Goal: Task Accomplishment & Management: Use online tool/utility

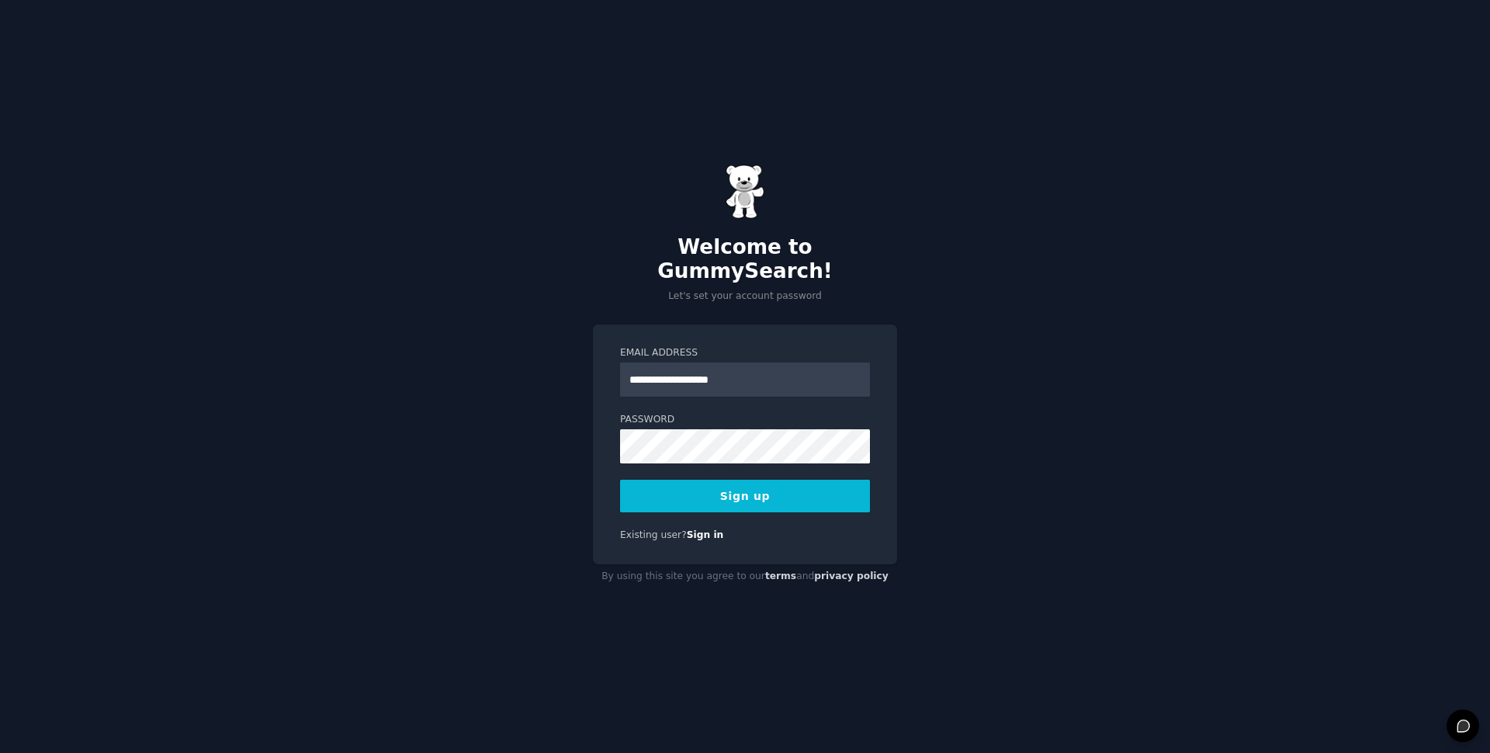
type input "**********"
click at [620, 480] on button "Sign up" at bounding box center [745, 496] width 250 height 33
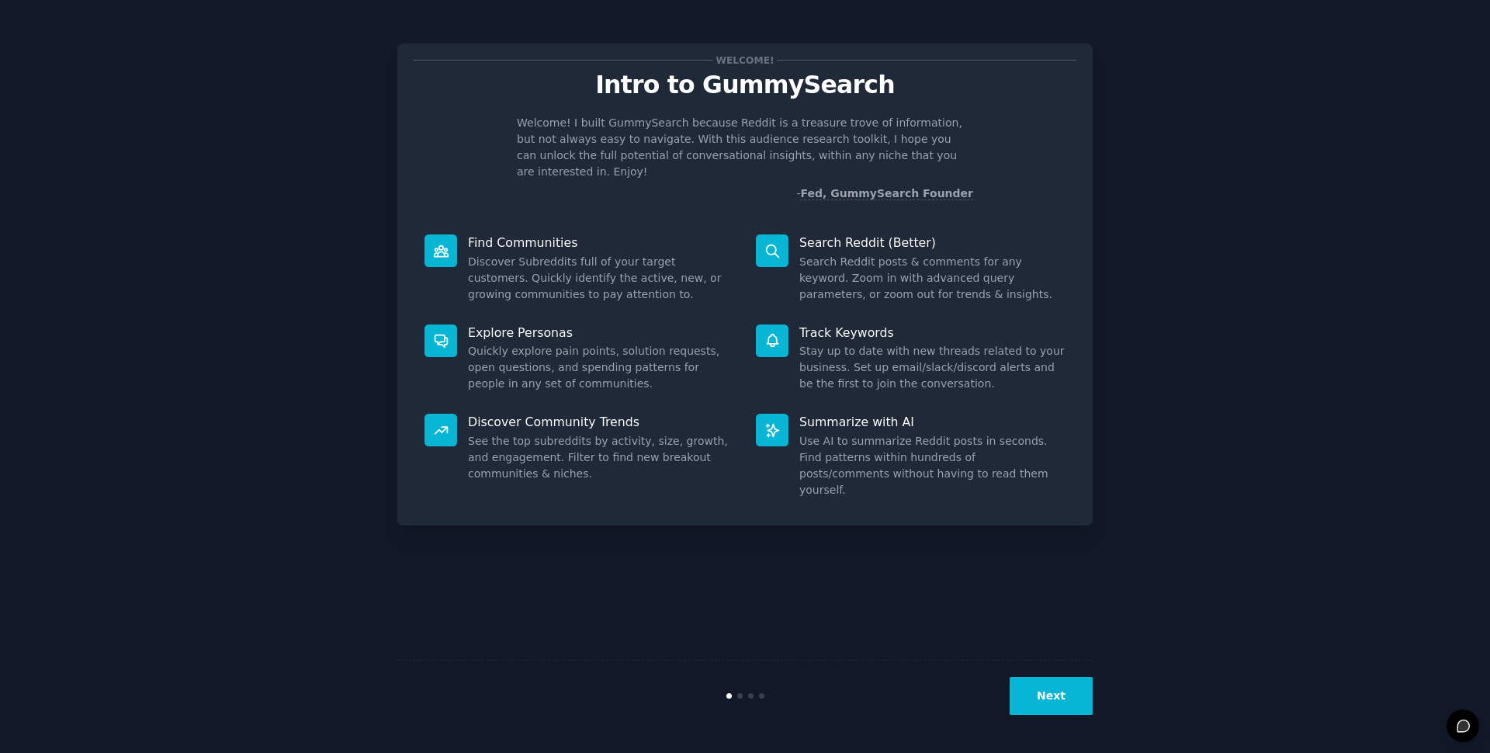
click at [505, 224] on div "Find Communities Discover Subreddits full of your target customers. Quickly ide…" at bounding box center [579, 269] width 331 height 90
click at [1060, 697] on button "Next" at bounding box center [1051, 696] width 83 height 38
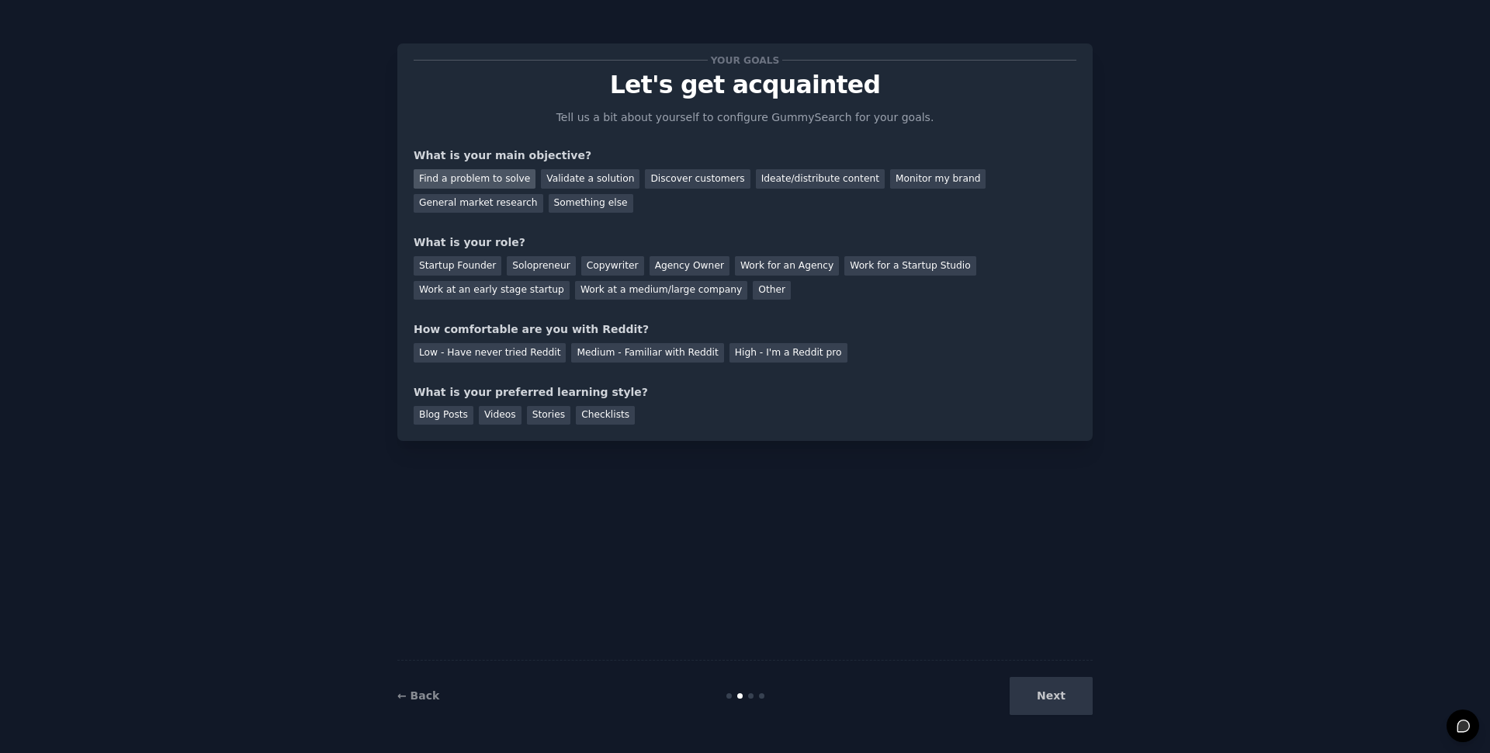
click at [464, 187] on div "Find a problem to solve" at bounding box center [475, 178] width 122 height 19
click at [601, 179] on div "Validate a solution" at bounding box center [590, 178] width 99 height 19
click at [449, 179] on div "Find a problem to solve" at bounding box center [475, 178] width 122 height 19
click at [463, 265] on div "Startup Founder" at bounding box center [458, 265] width 88 height 19
click at [616, 349] on div "Medium - Familiar with Reddit" at bounding box center [647, 352] width 152 height 19
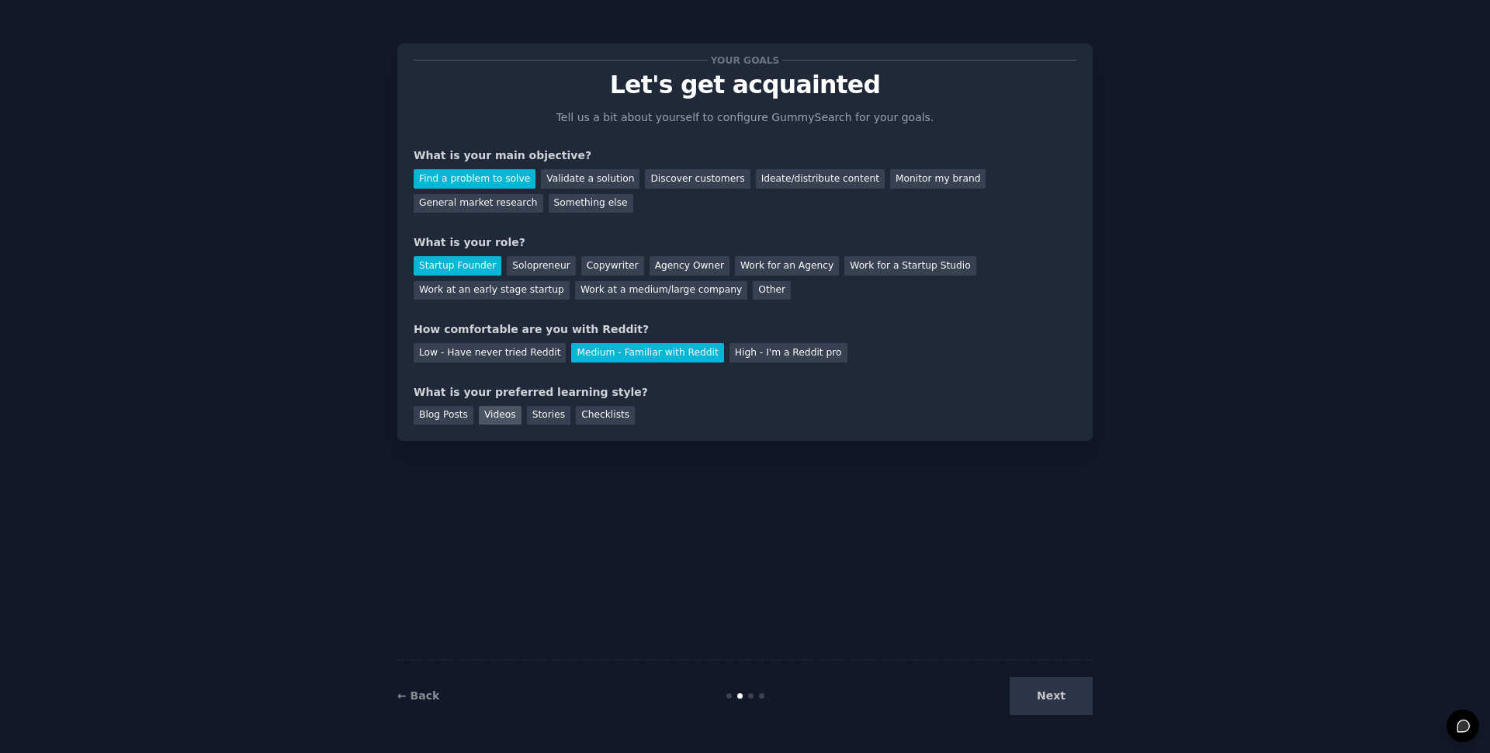
click at [494, 414] on div "Videos" at bounding box center [500, 415] width 43 height 19
click at [1058, 705] on button "Next" at bounding box center [1051, 696] width 83 height 38
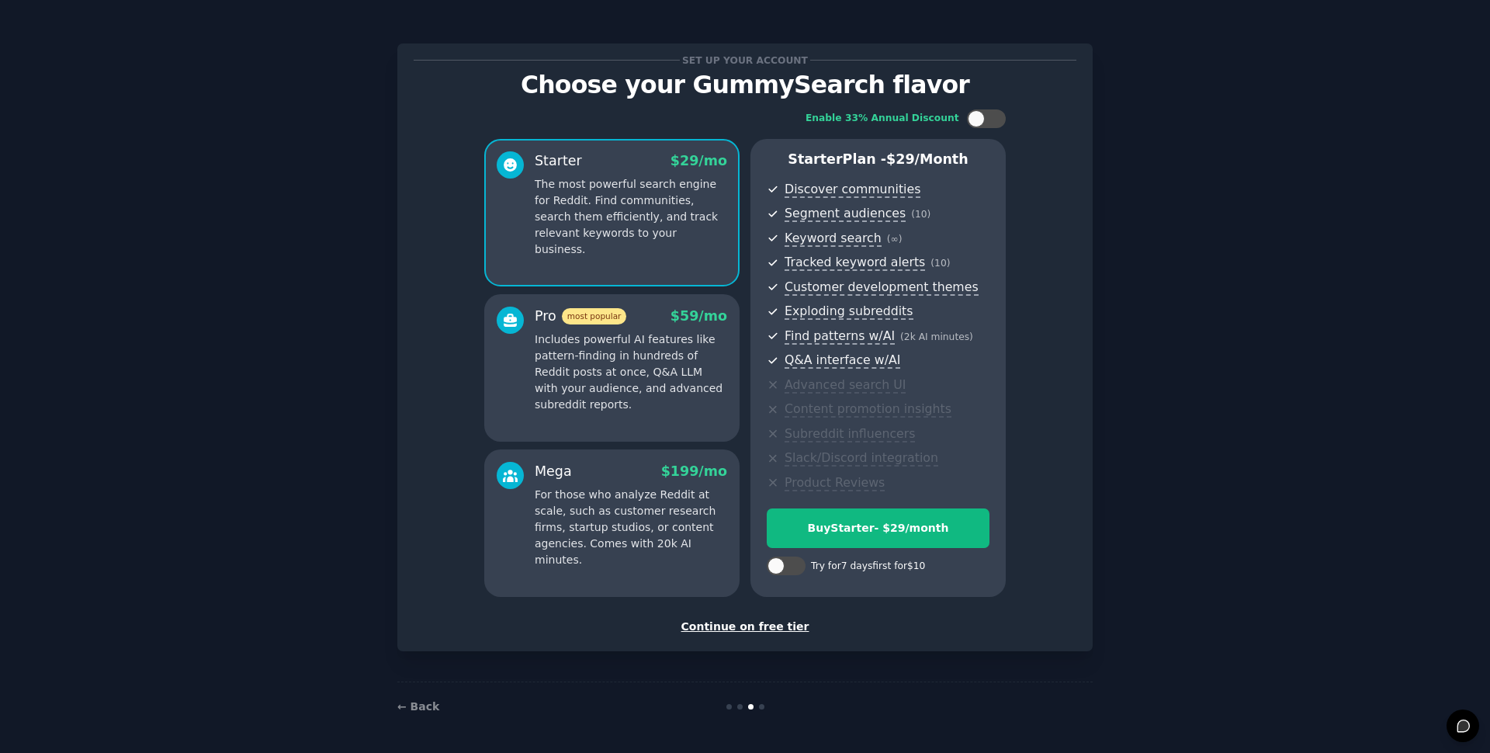
click at [673, 366] on p "Includes powerful AI features like pattern-finding in hundreds of Reddit posts …" at bounding box center [631, 371] width 192 height 81
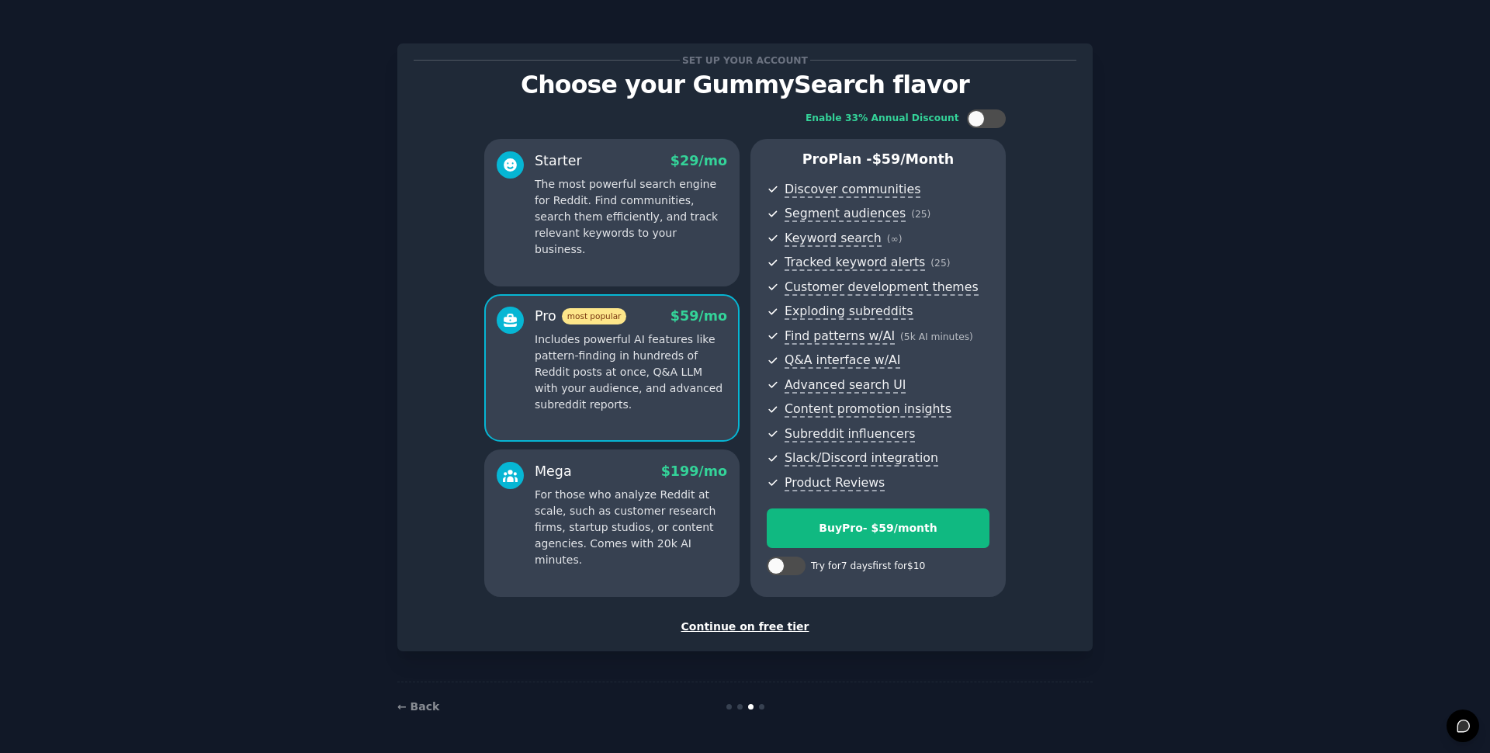
click at [660, 237] on p "The most powerful search engine for Reddit. Find communities, search them effic…" at bounding box center [631, 216] width 192 height 81
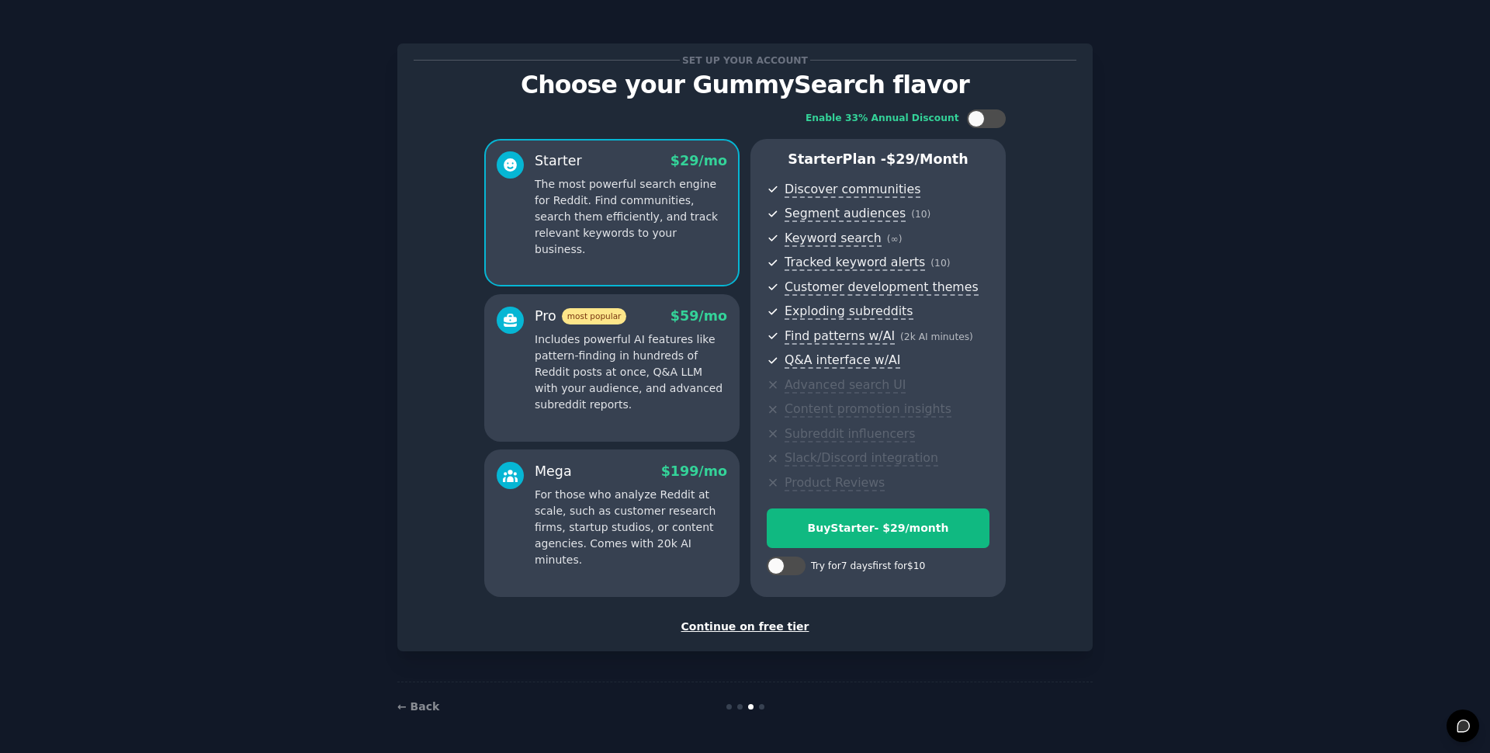
click at [651, 511] on p "For those who analyze Reddit at scale, such as customer research firms, startup…" at bounding box center [631, 527] width 192 height 81
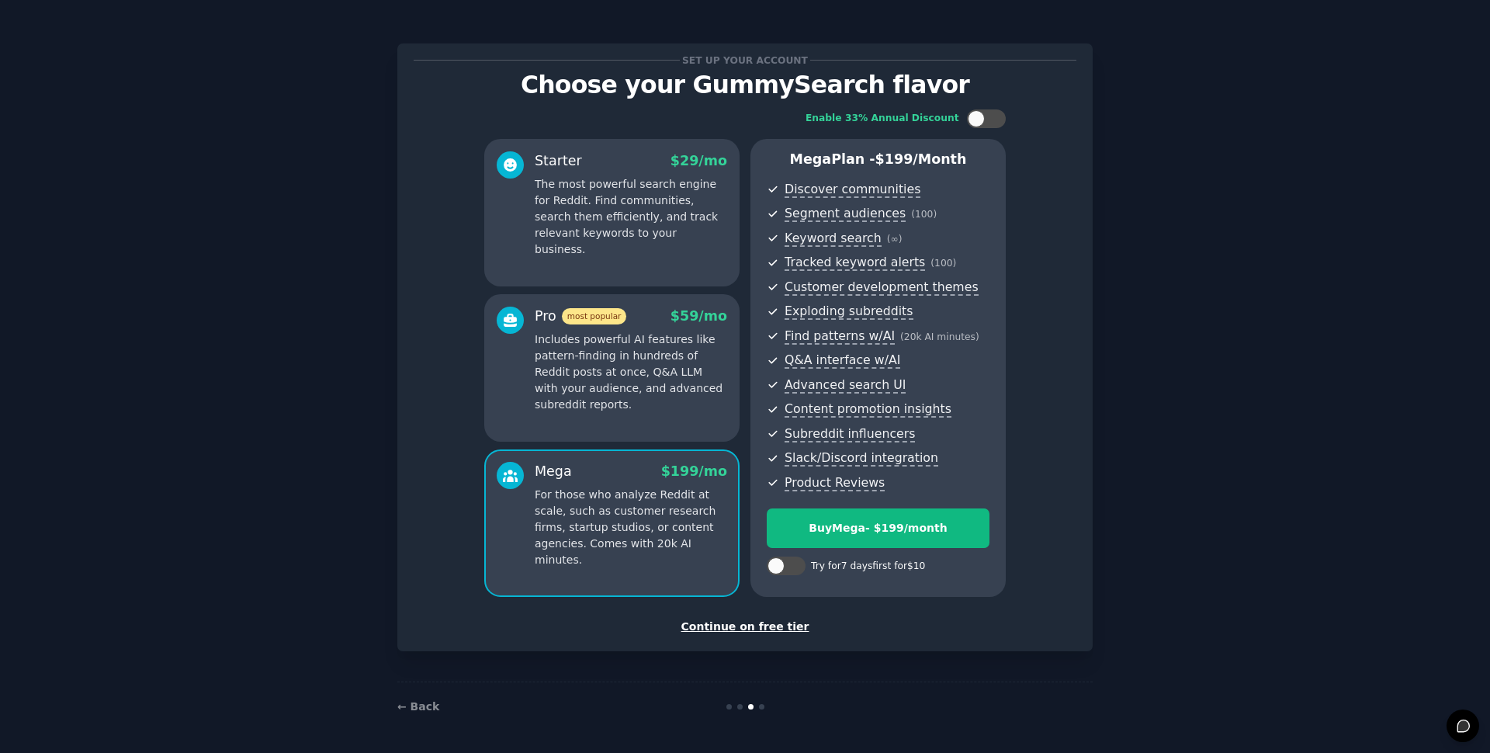
click at [661, 217] on p "The most powerful search engine for Reddit. Find communities, search them effic…" at bounding box center [631, 216] width 192 height 81
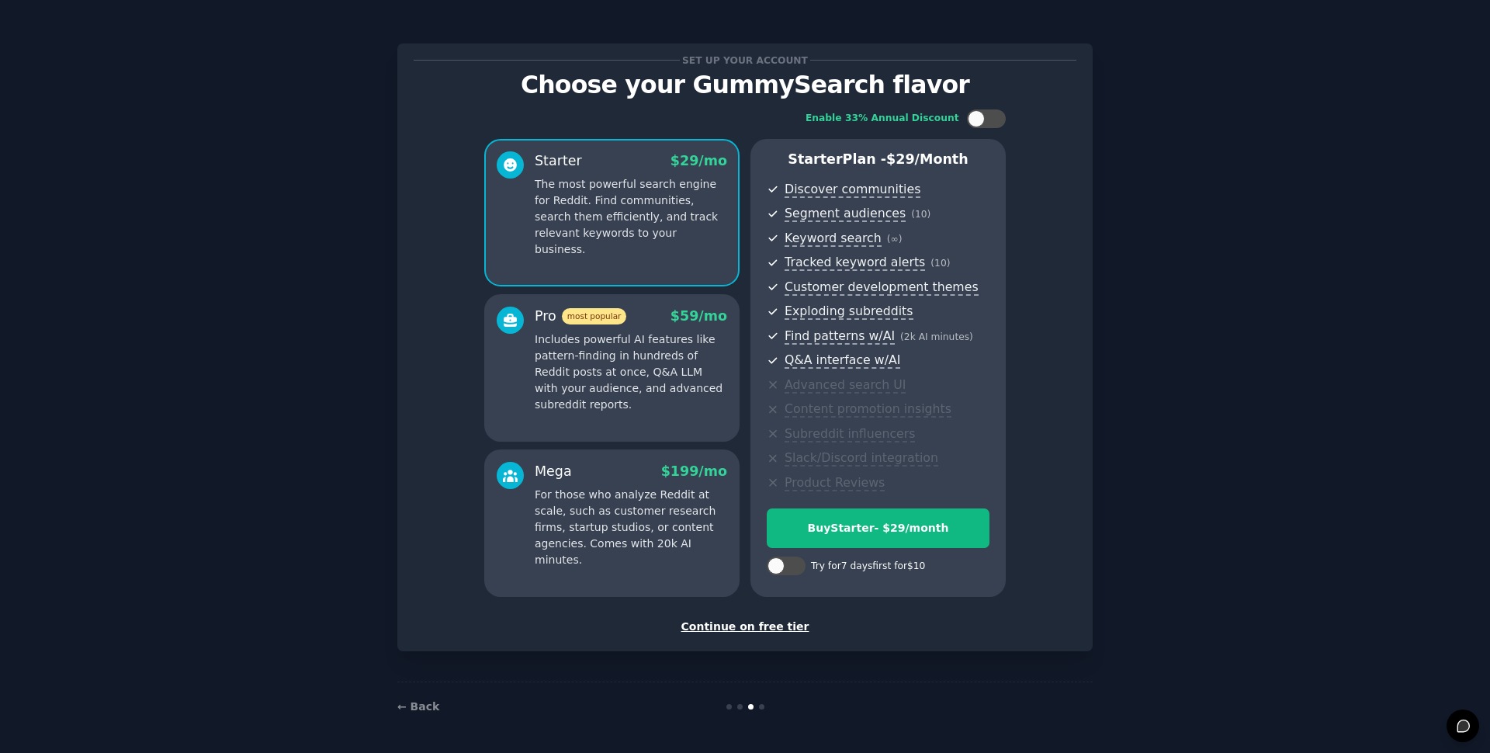
click at [634, 369] on p "Includes powerful AI features like pattern-finding in hundreds of Reddit posts …" at bounding box center [631, 371] width 192 height 81
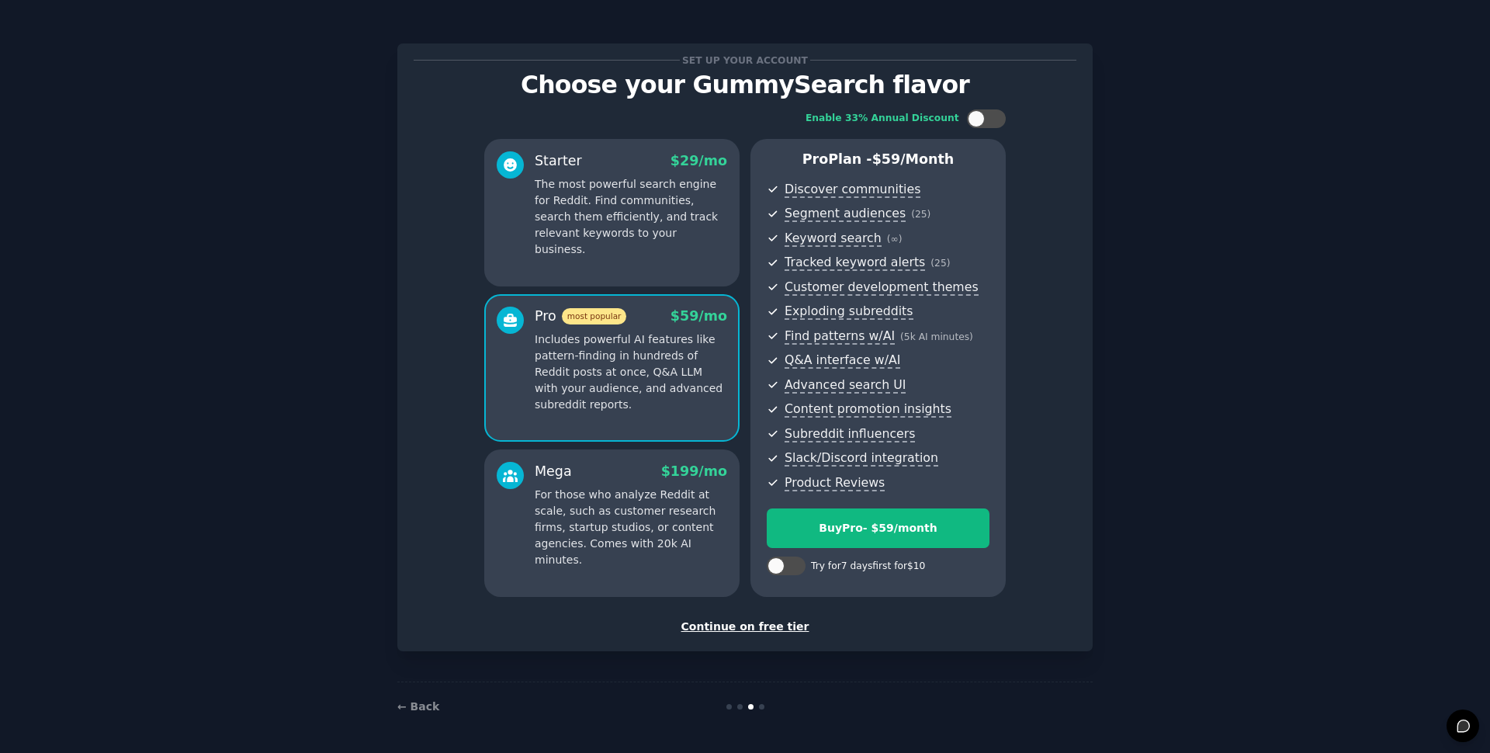
click at [663, 197] on p "The most powerful search engine for Reddit. Find communities, search them effic…" at bounding box center [631, 216] width 192 height 81
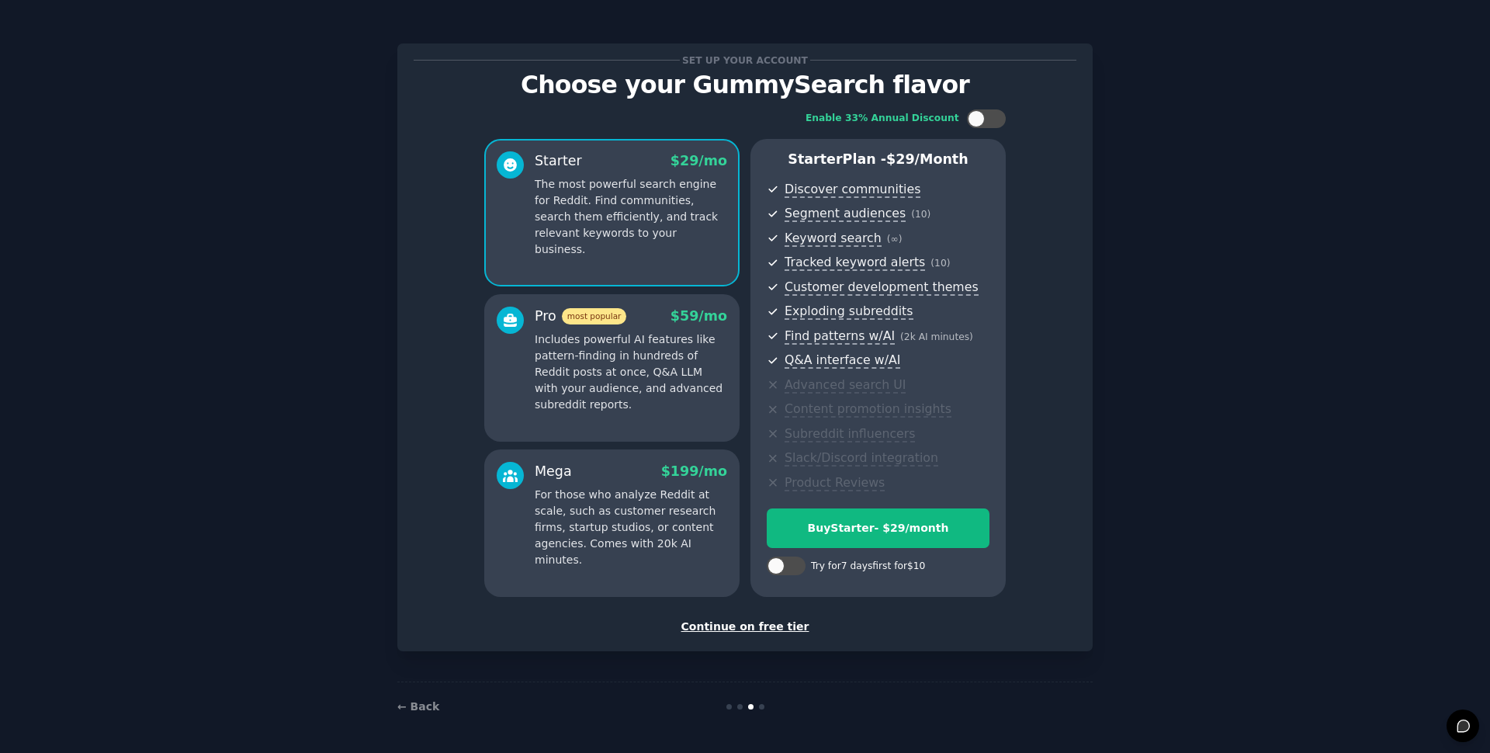
click at [750, 627] on div "Continue on free tier" at bounding box center [745, 627] width 663 height 16
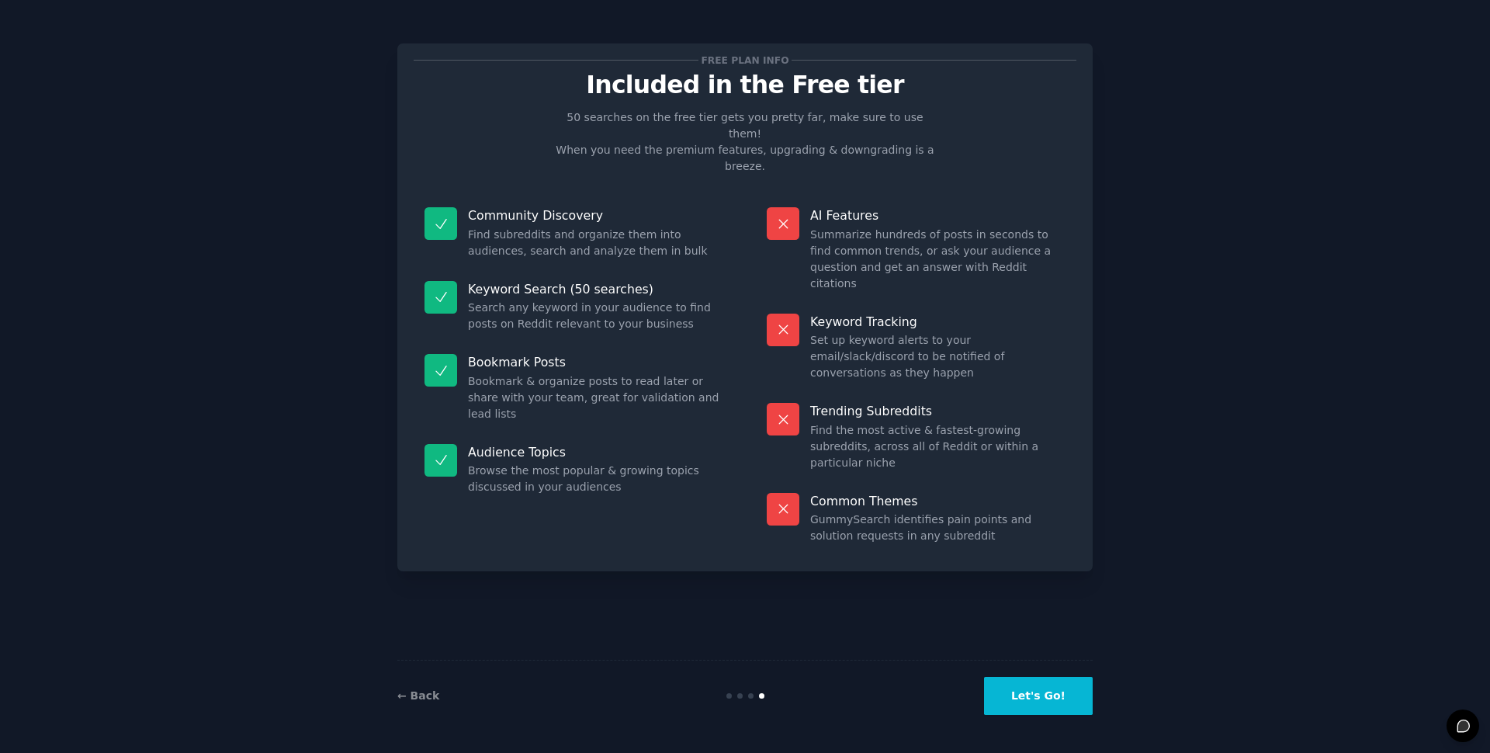
click at [1053, 690] on button "Let's Go!" at bounding box center [1038, 696] width 109 height 38
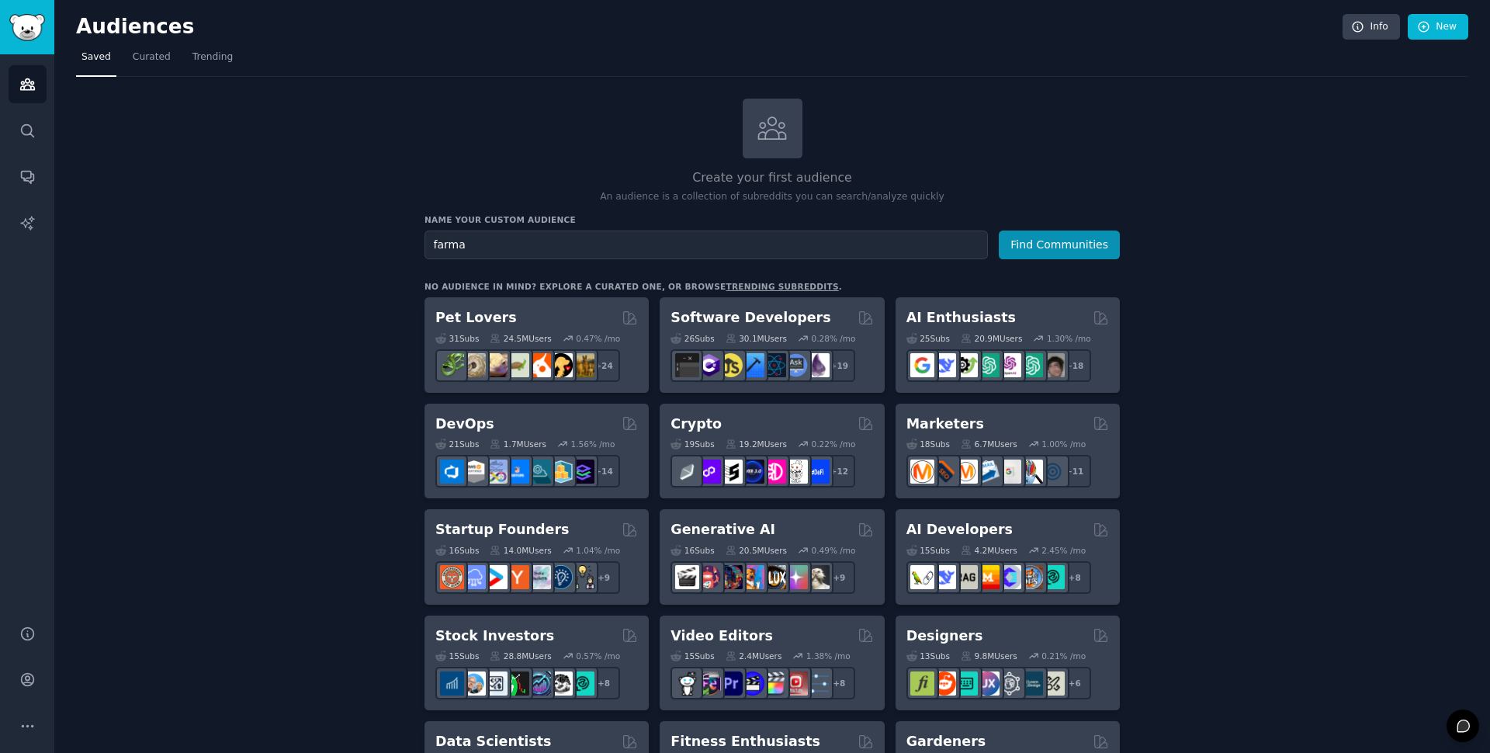
click at [999, 230] on button "Find Communities" at bounding box center [1059, 244] width 121 height 29
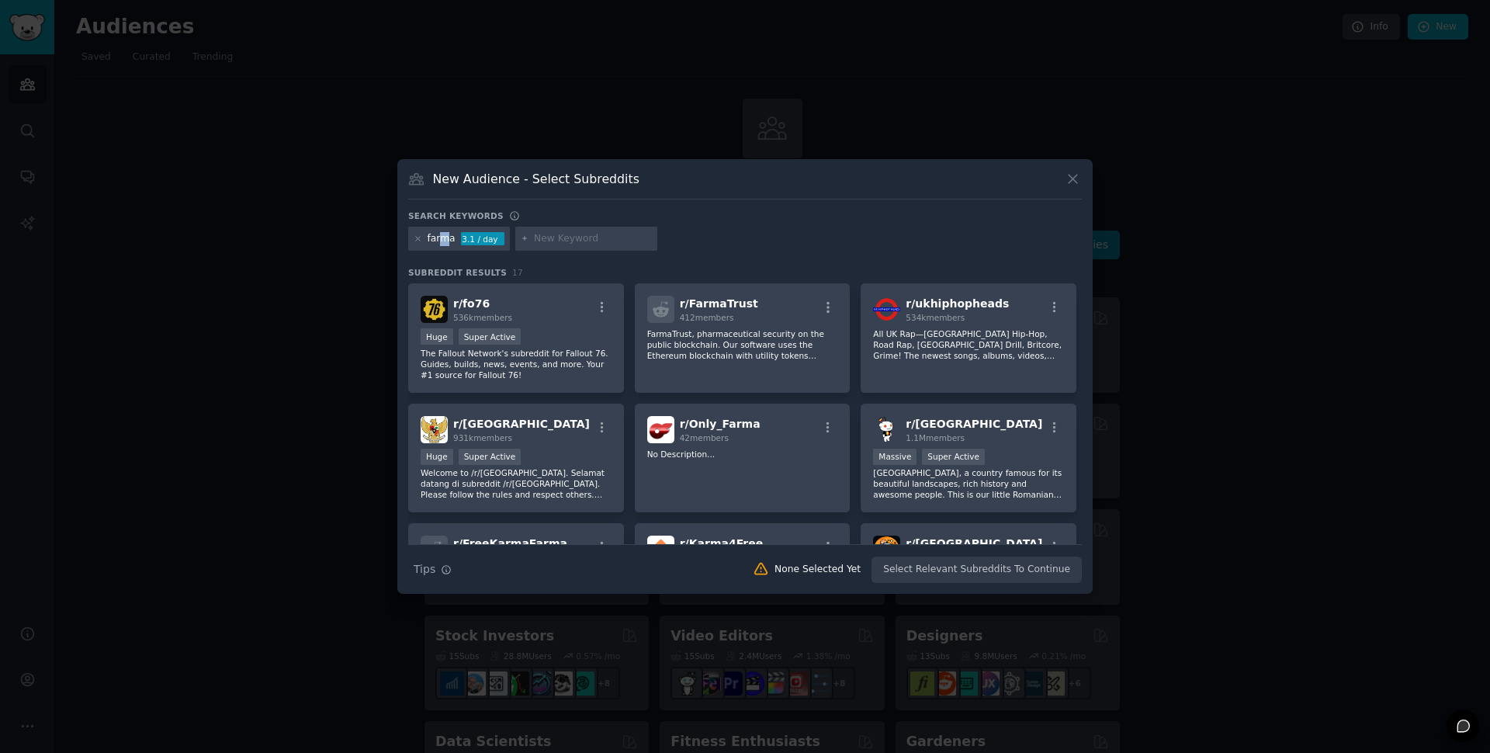
click at [443, 237] on div "farma" at bounding box center [442, 239] width 28 height 14
click at [1285, 112] on div at bounding box center [745, 376] width 1490 height 753
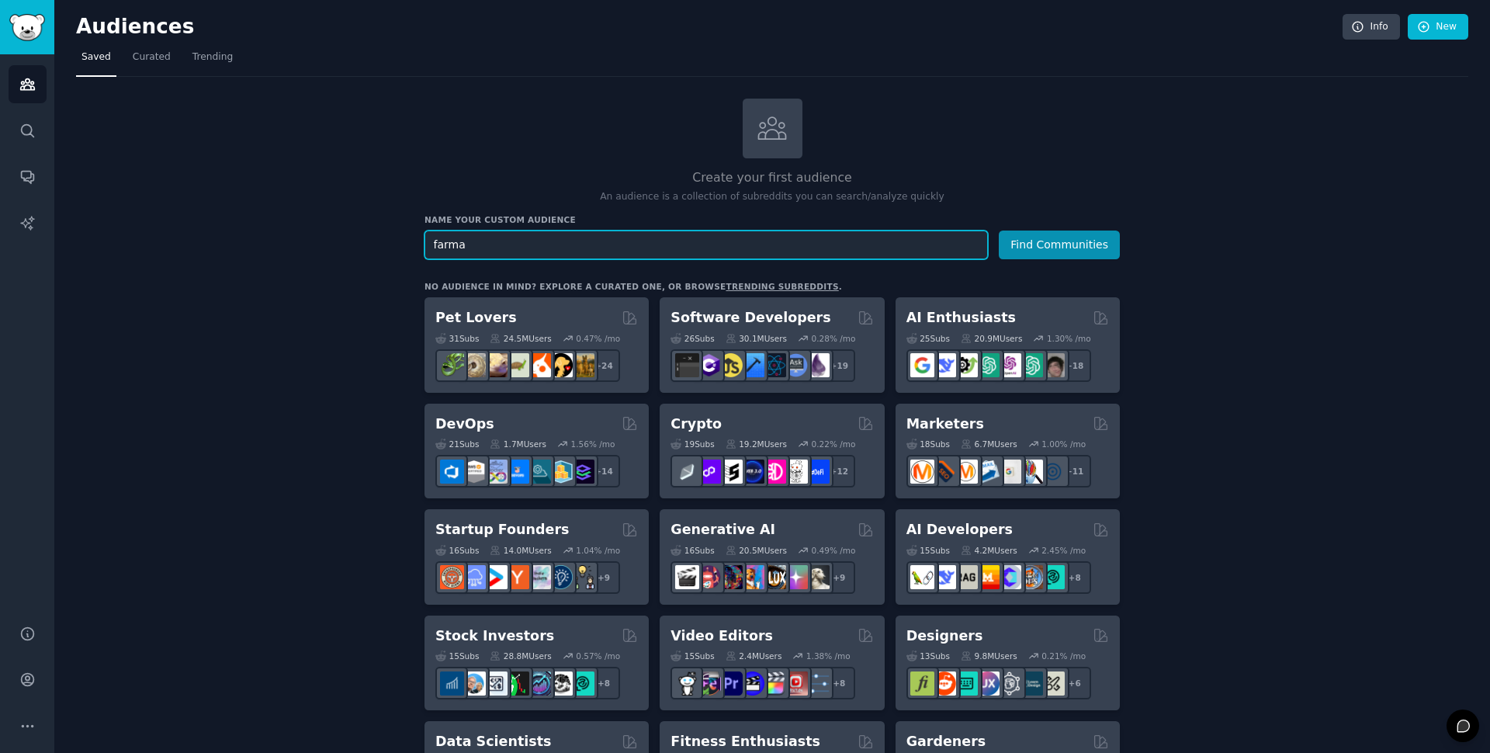
paste input "supply chain"
type input "supply chain"
click at [1072, 251] on button "Find Communities" at bounding box center [1059, 244] width 121 height 29
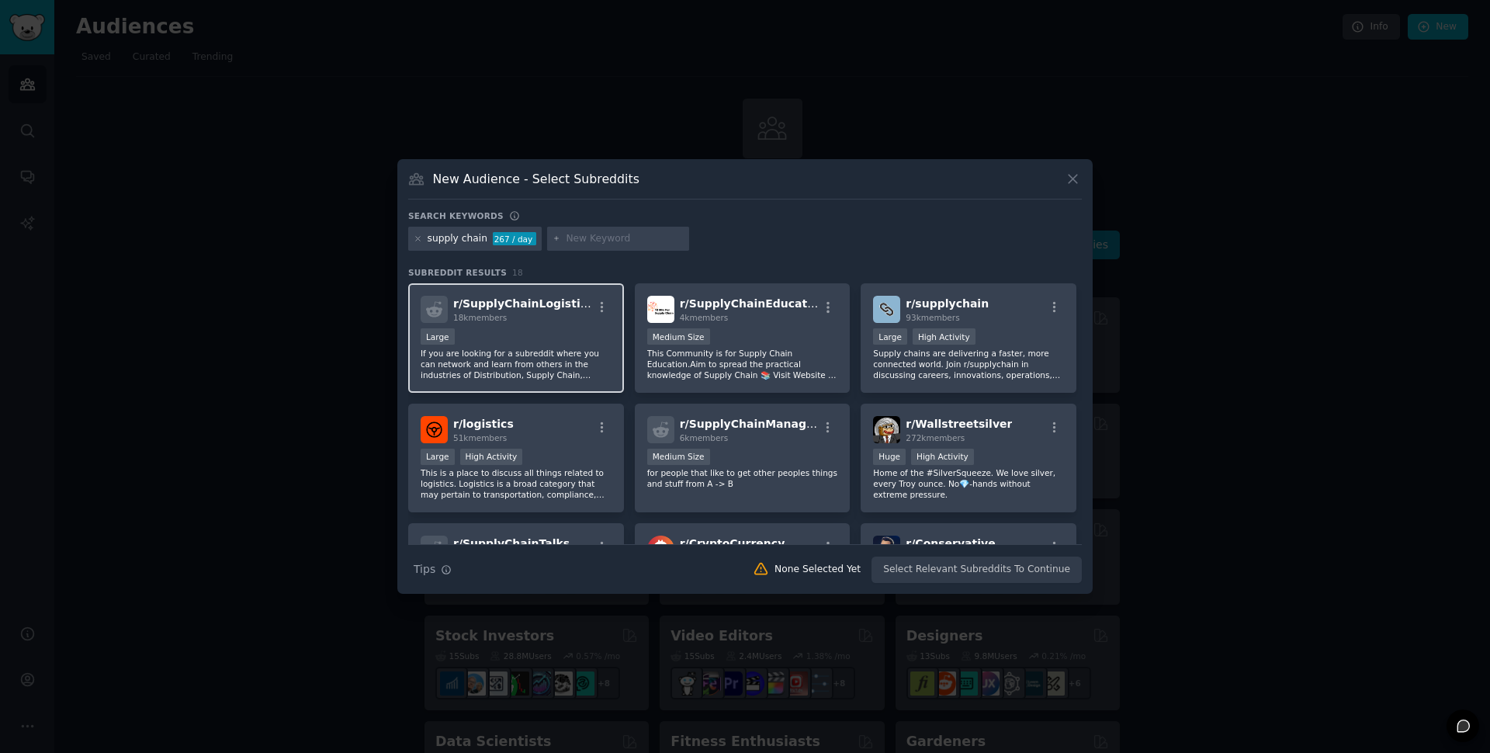
click at [557, 317] on div "18k members" at bounding box center [522, 317] width 139 height 11
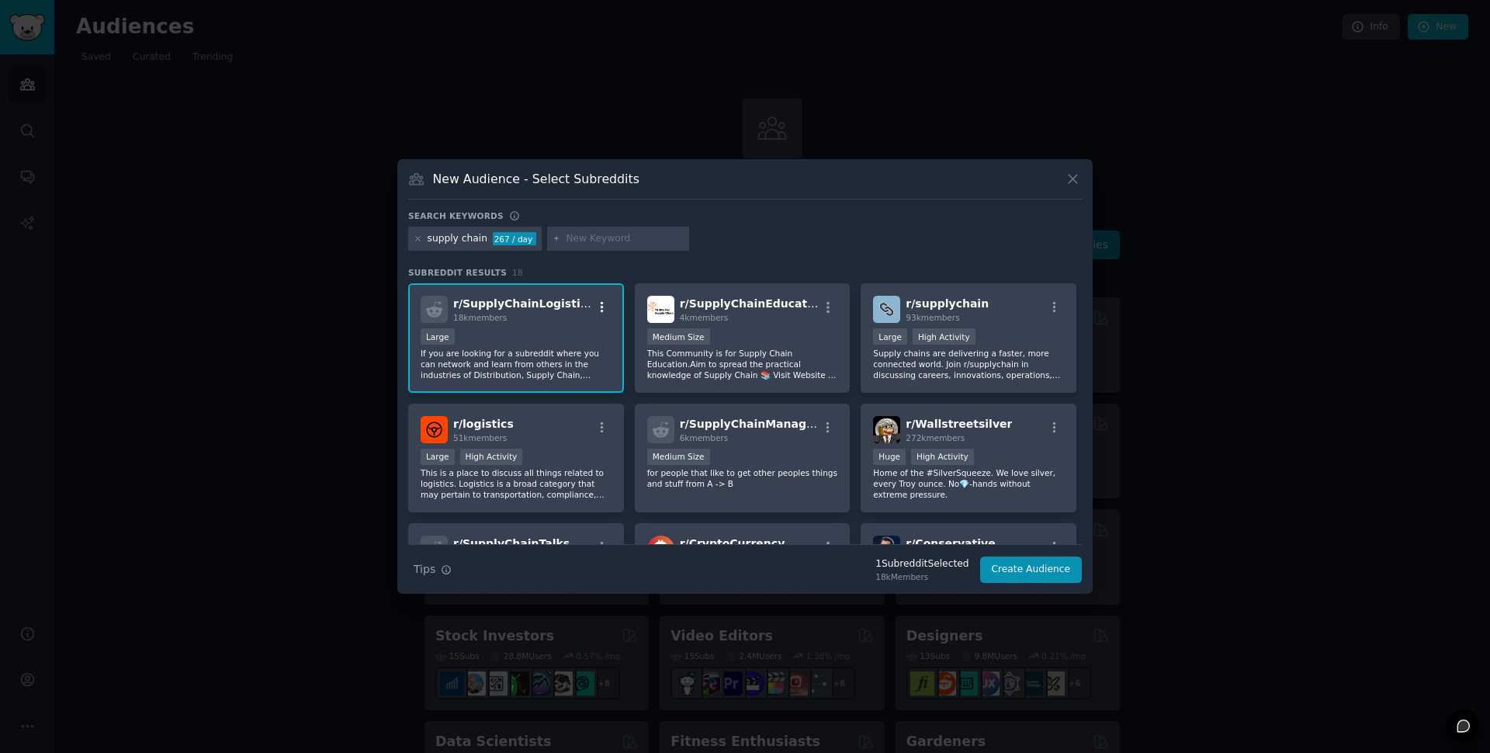
click at [602, 311] on icon "button" at bounding box center [602, 307] width 3 height 11
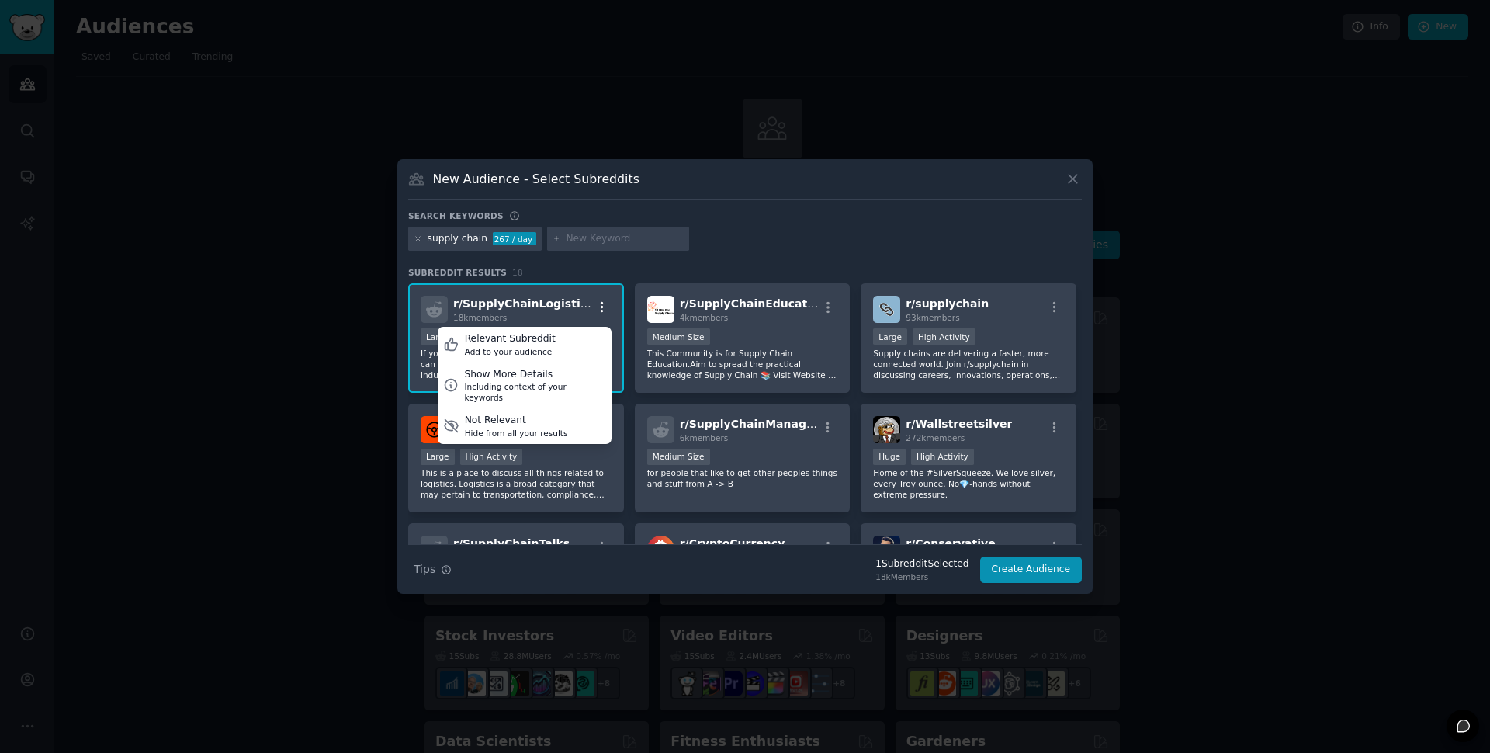
click at [602, 307] on icon "button" at bounding box center [602, 307] width 14 height 14
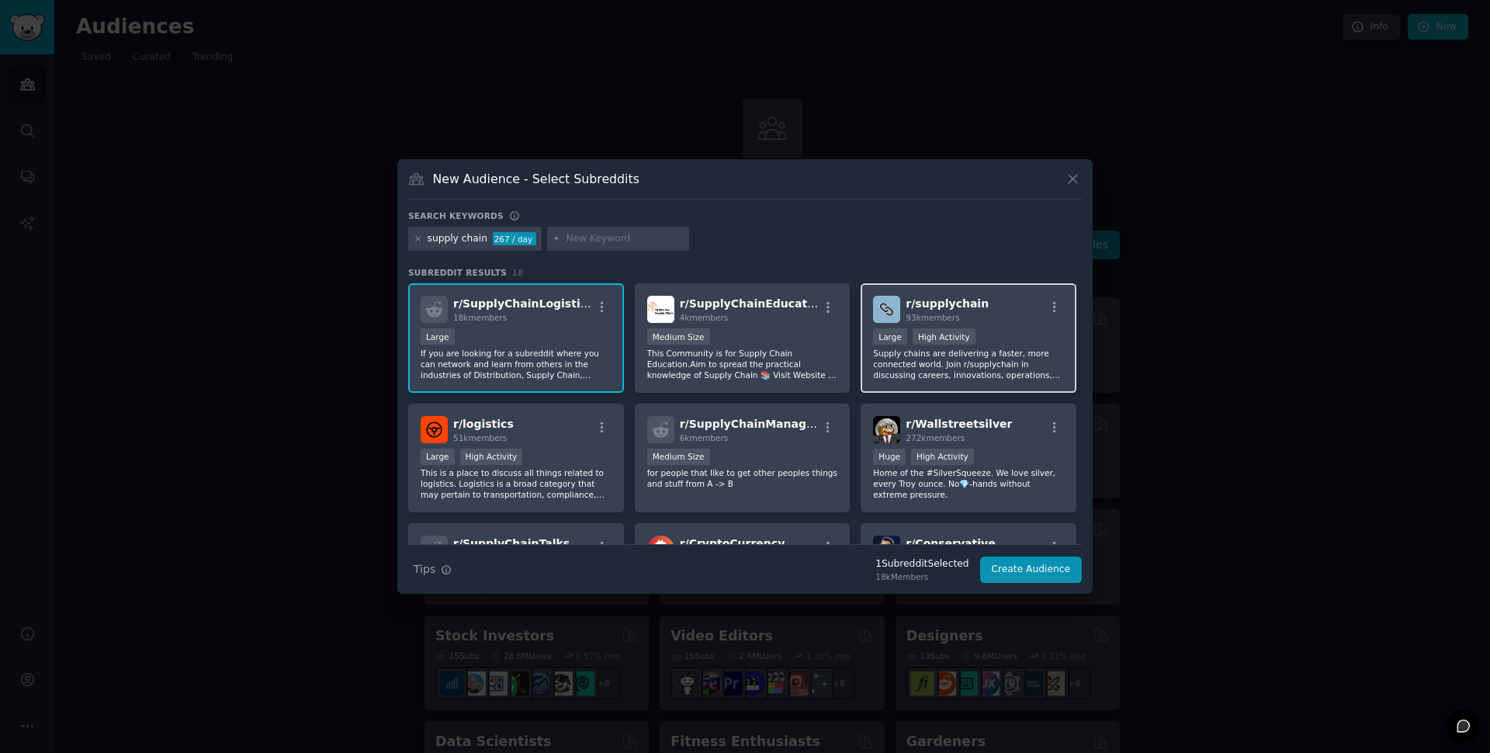
click at [943, 361] on p "Supply chains are delivering a faster, more connected world. Join r/supplychain…" at bounding box center [968, 364] width 191 height 33
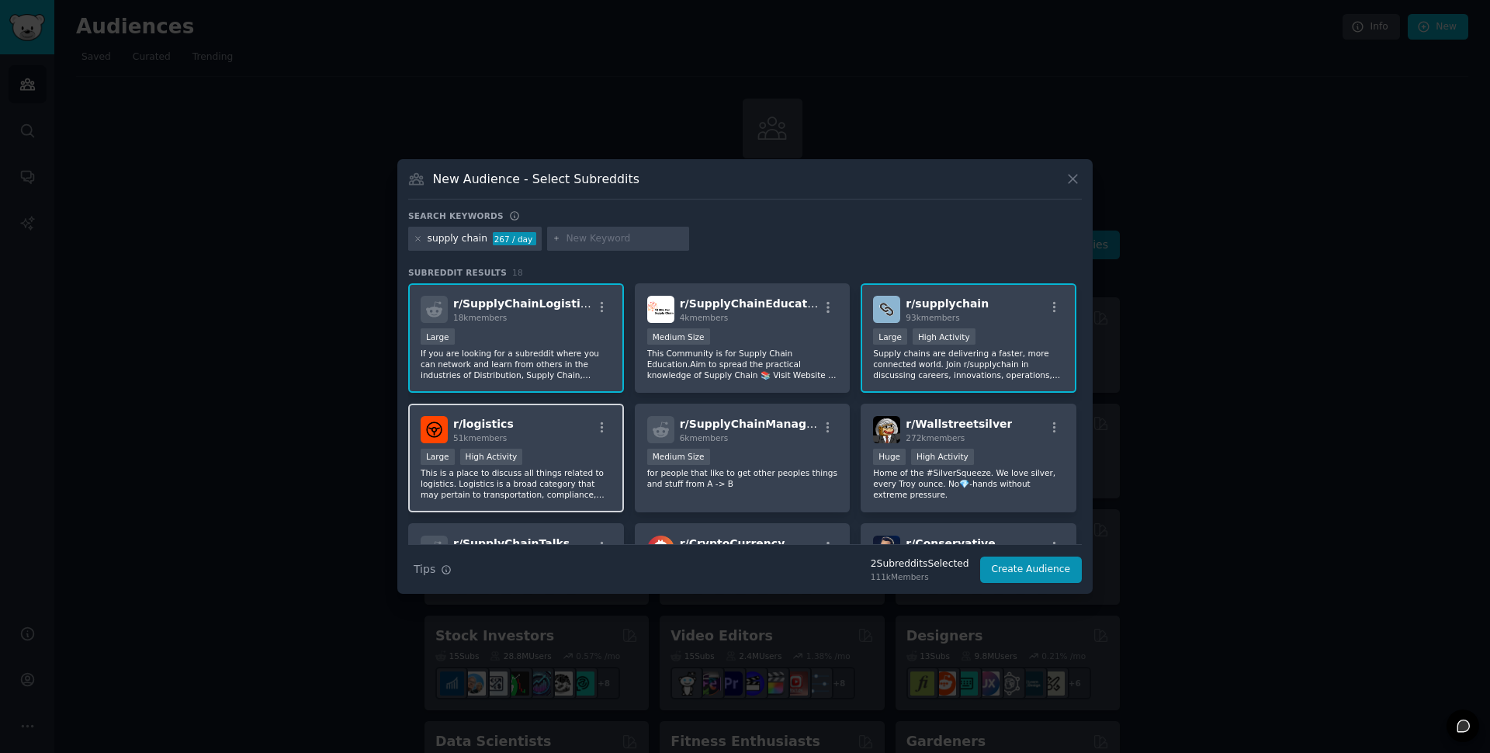
click at [511, 492] on p "This is a place to discuss all things related to logistics. Logistics is a broa…" at bounding box center [516, 483] width 191 height 33
click at [1028, 574] on button "Create Audience" at bounding box center [1031, 569] width 102 height 26
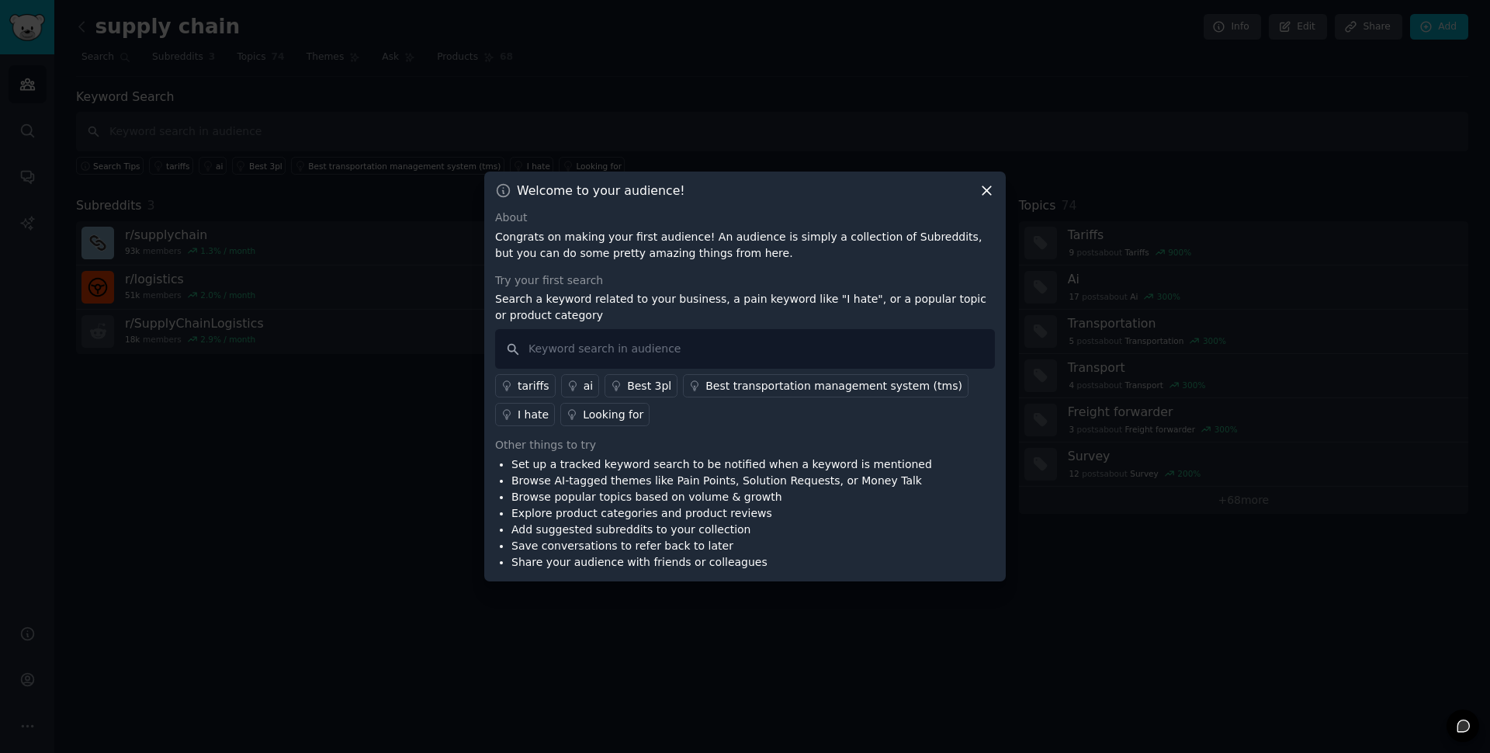
click at [528, 416] on div "I hate" at bounding box center [533, 415] width 31 height 16
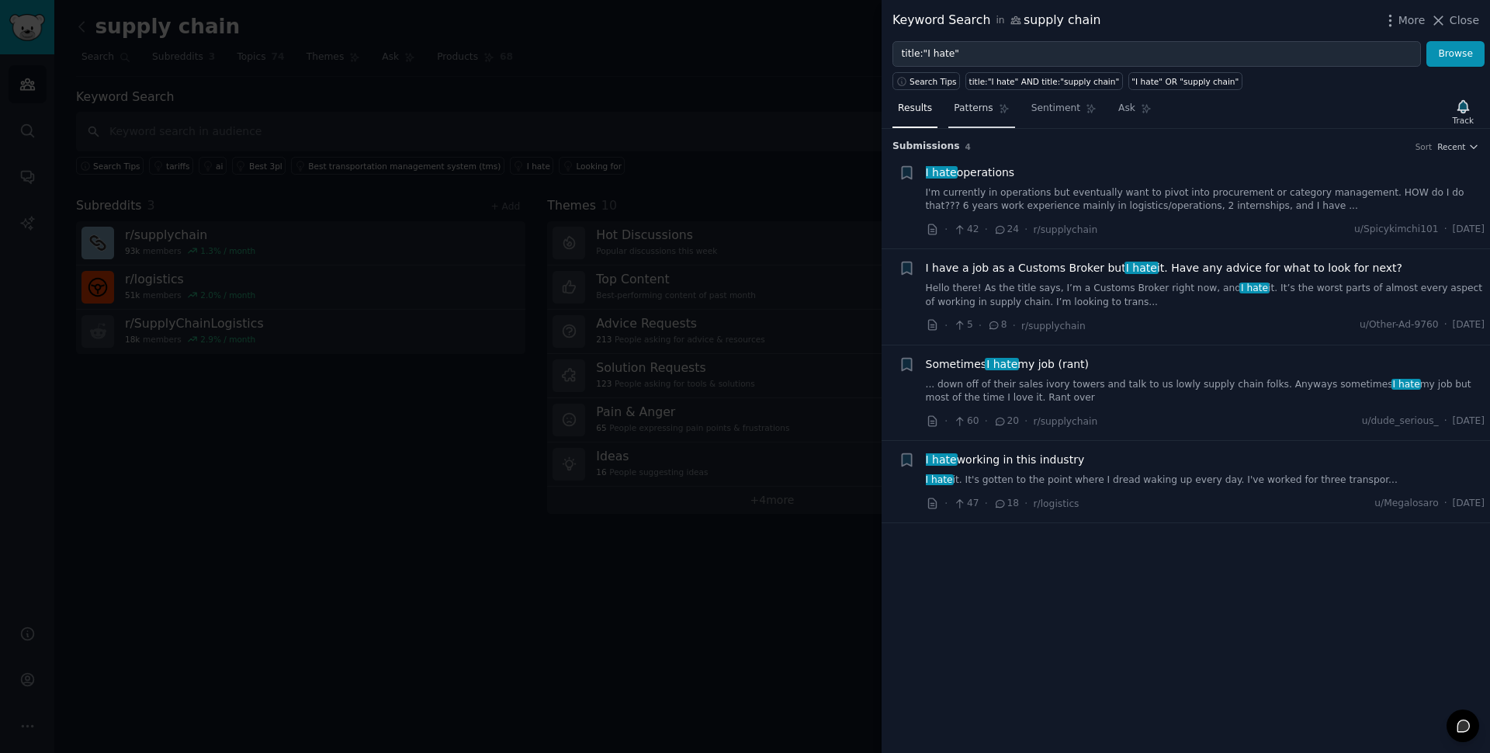
click at [977, 110] on span "Patterns" at bounding box center [973, 109] width 39 height 14
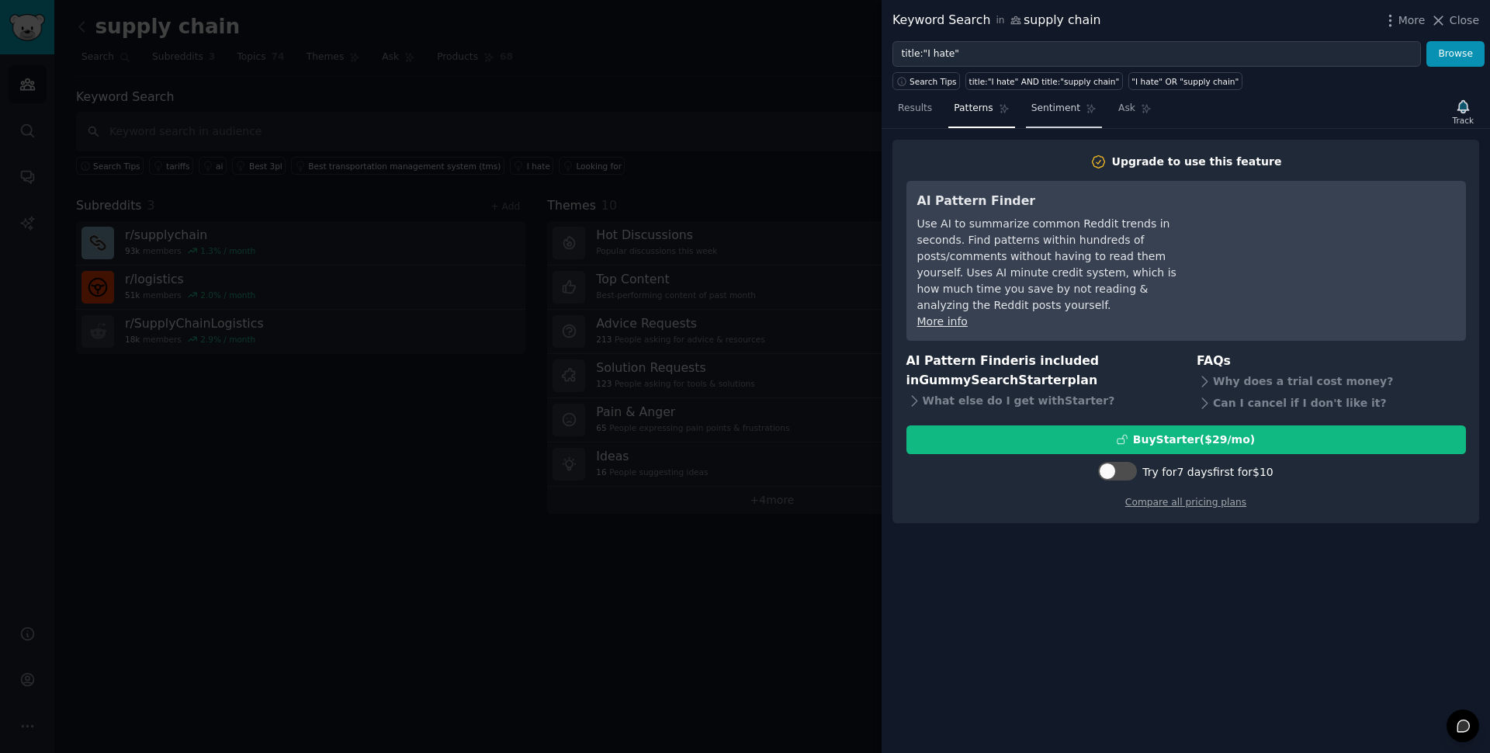
click at [1043, 115] on span "Sentiment" at bounding box center [1055, 109] width 49 height 14
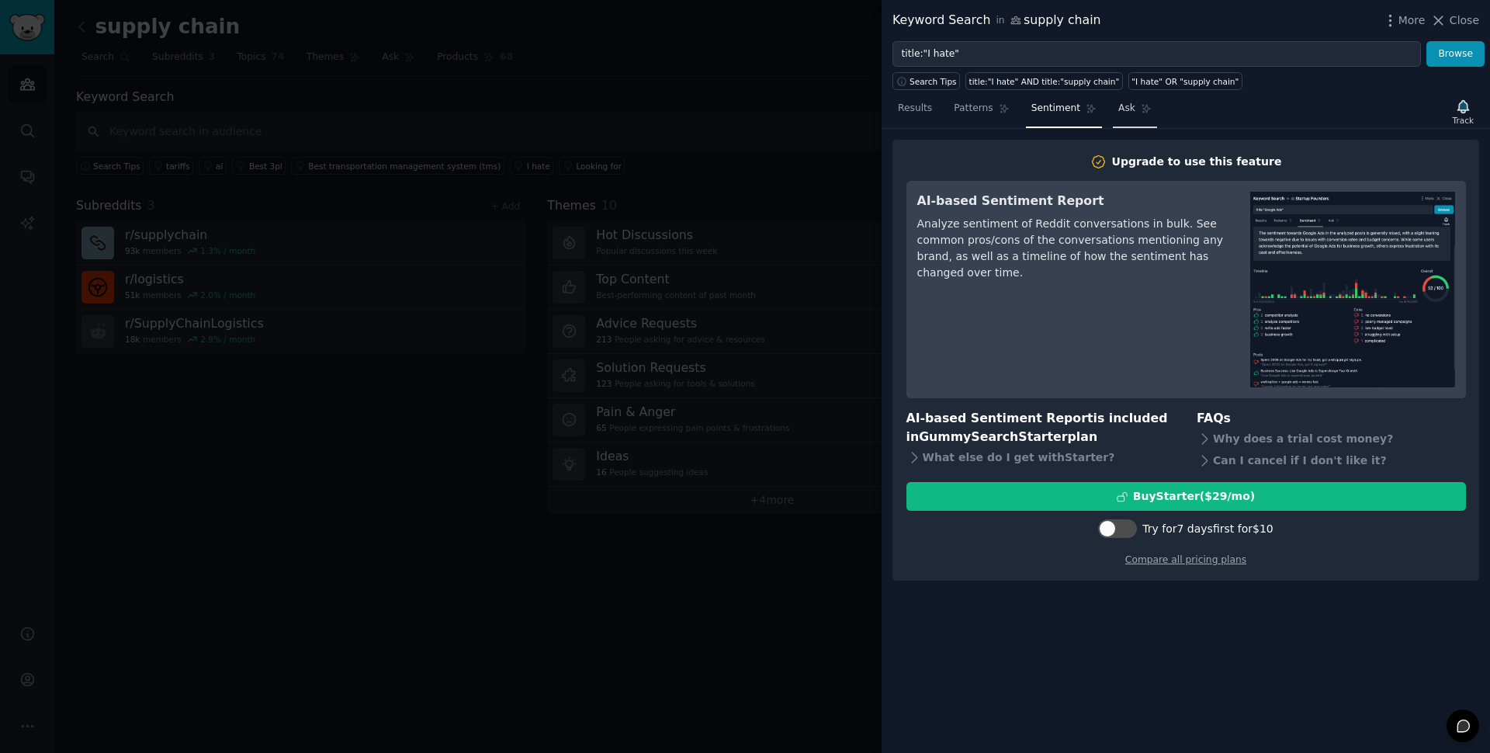
click at [1122, 115] on span "Ask" at bounding box center [1126, 109] width 17 height 14
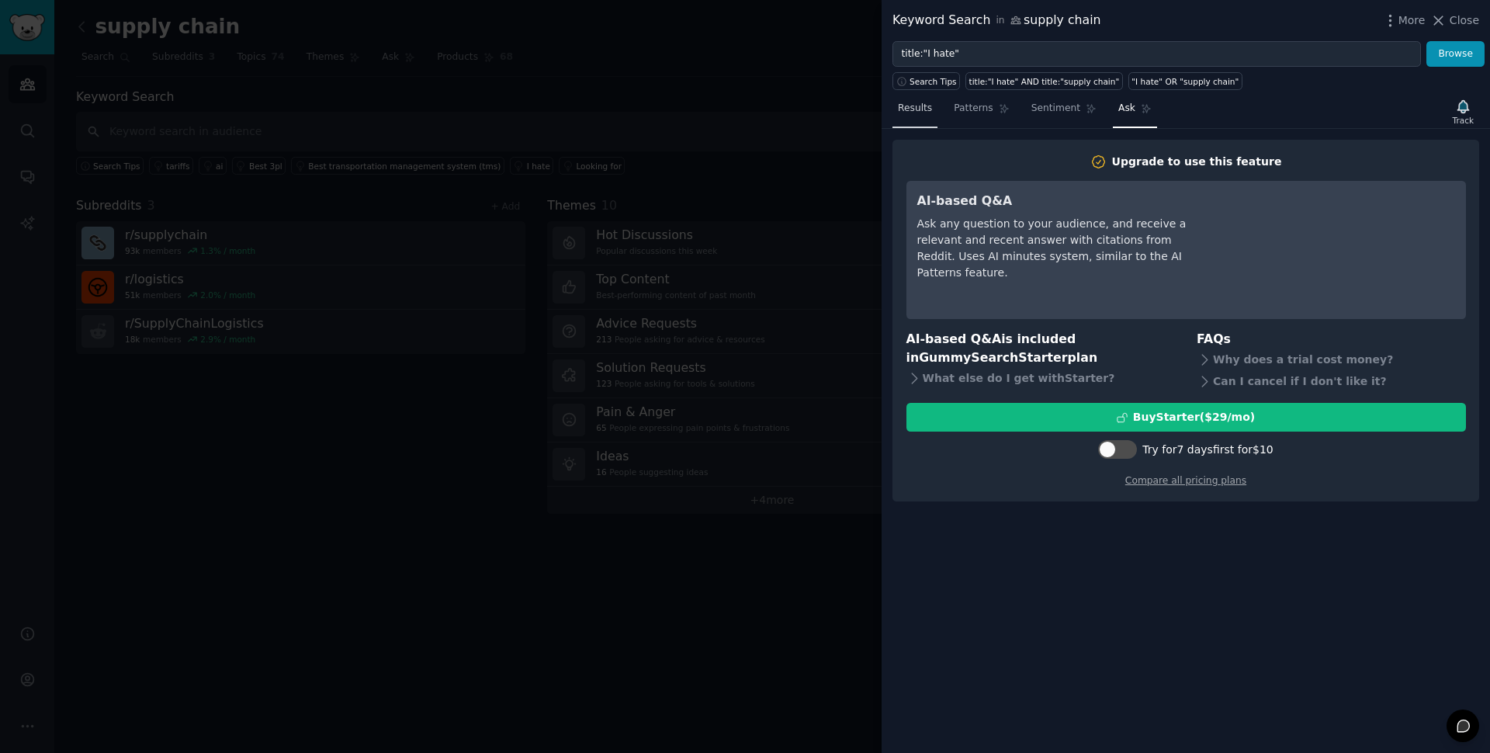
click at [920, 115] on span "Results" at bounding box center [915, 109] width 34 height 14
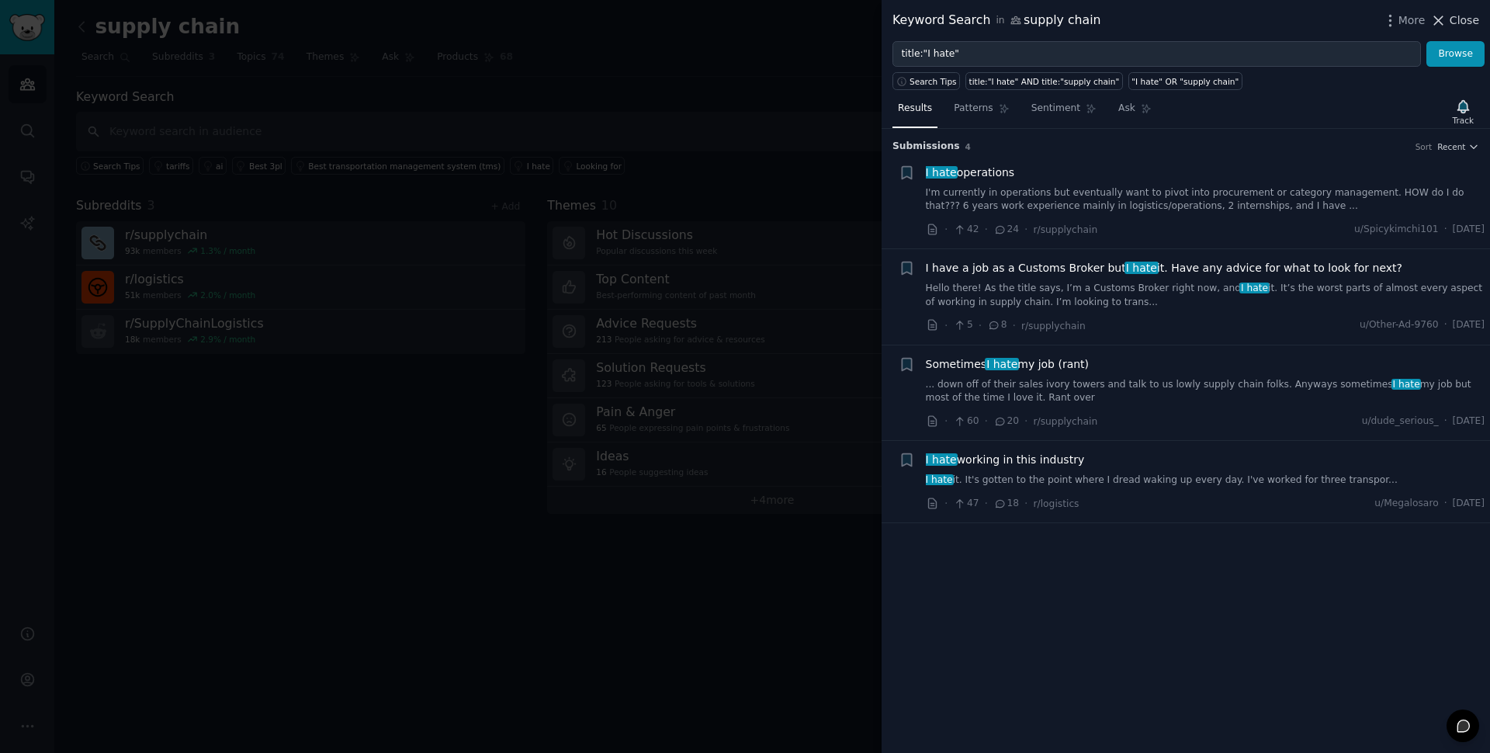
click at [1445, 20] on icon at bounding box center [1438, 20] width 16 height 16
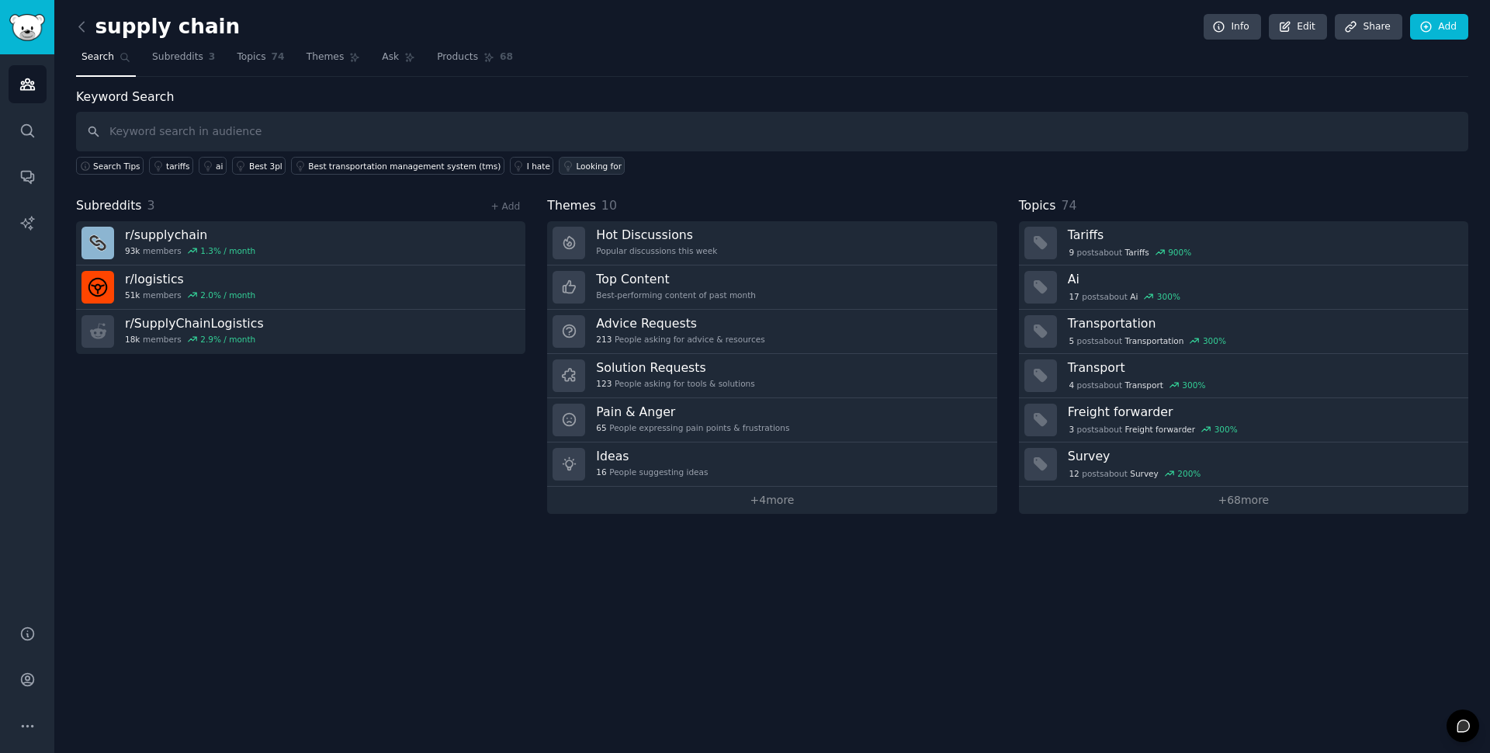
click at [583, 165] on div "Looking for" at bounding box center [599, 166] width 46 height 11
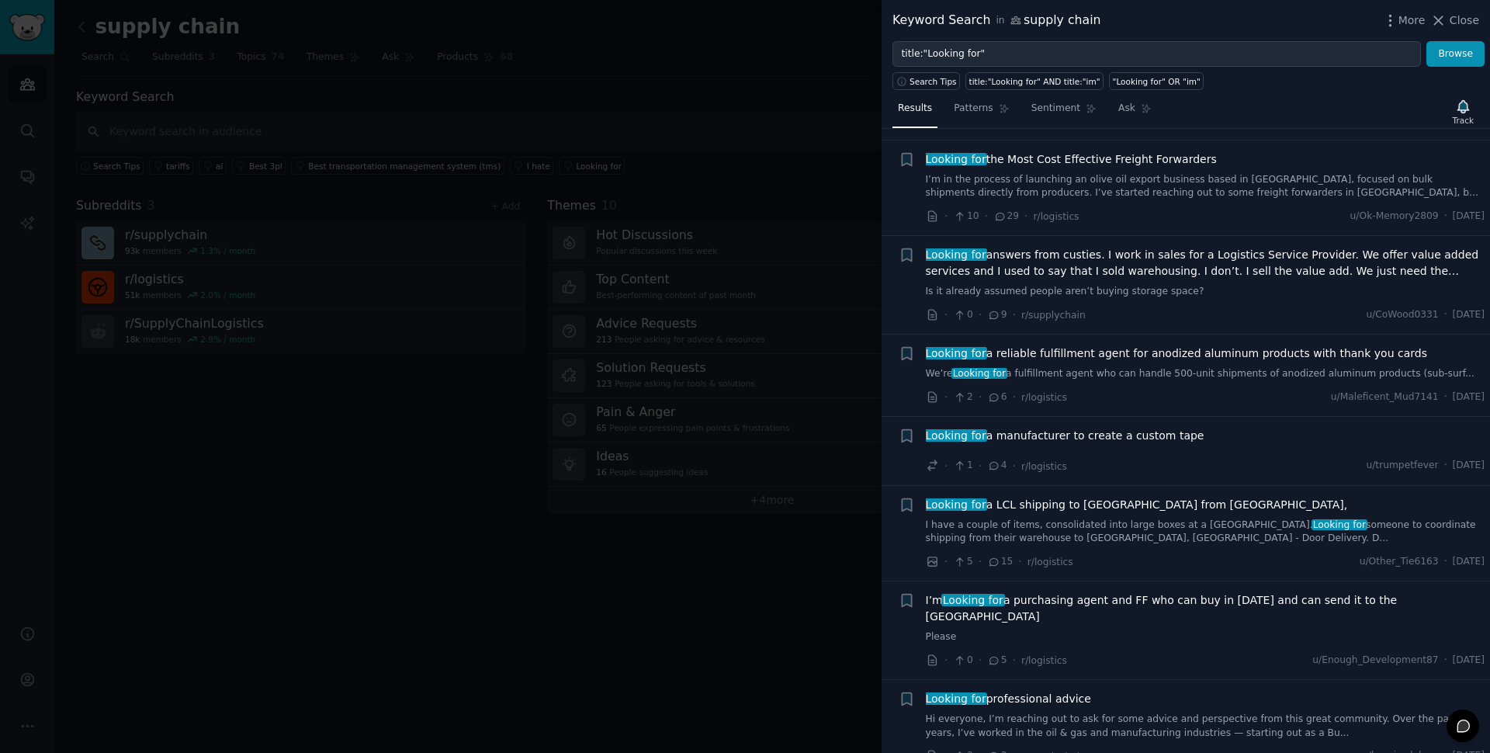
scroll to position [4386, 0]
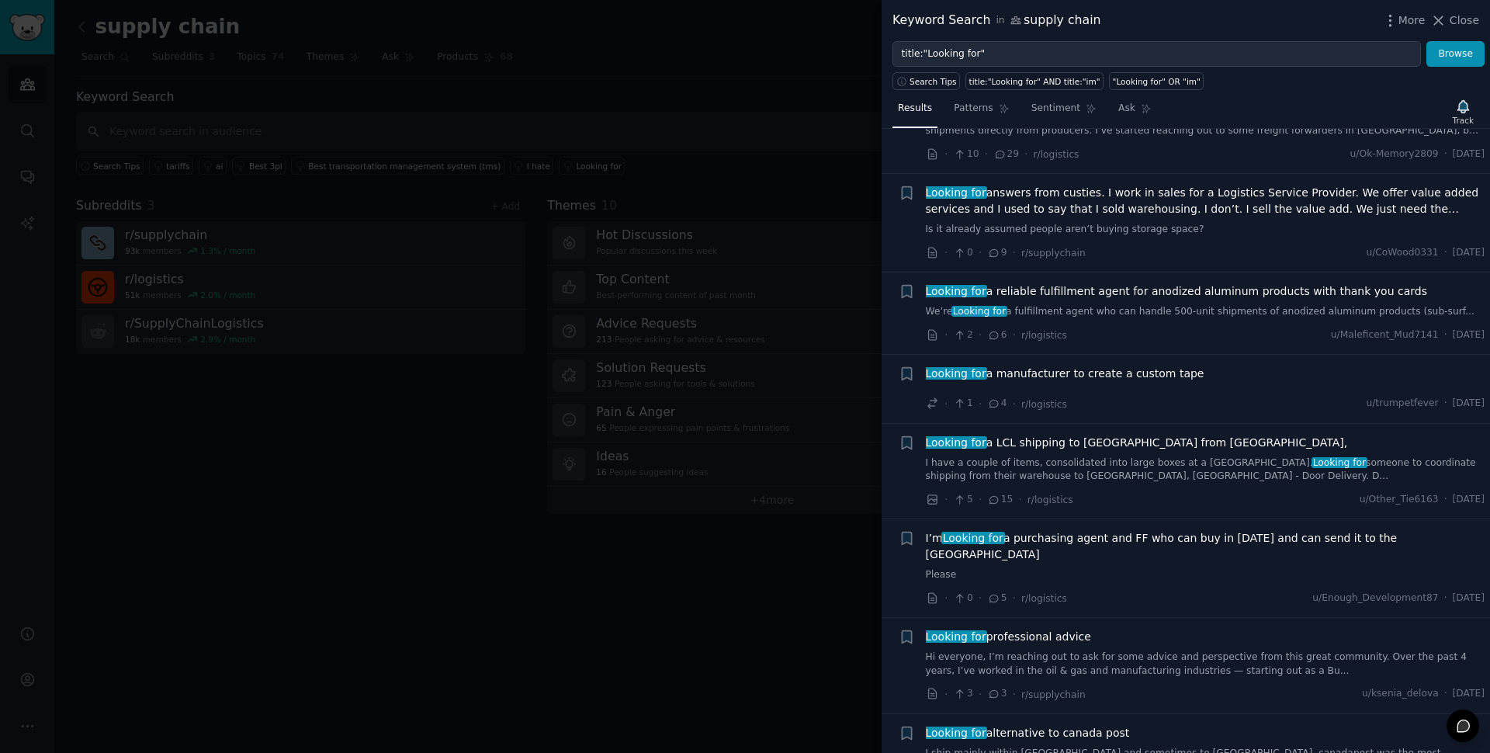
click at [528, 468] on div at bounding box center [745, 376] width 1490 height 753
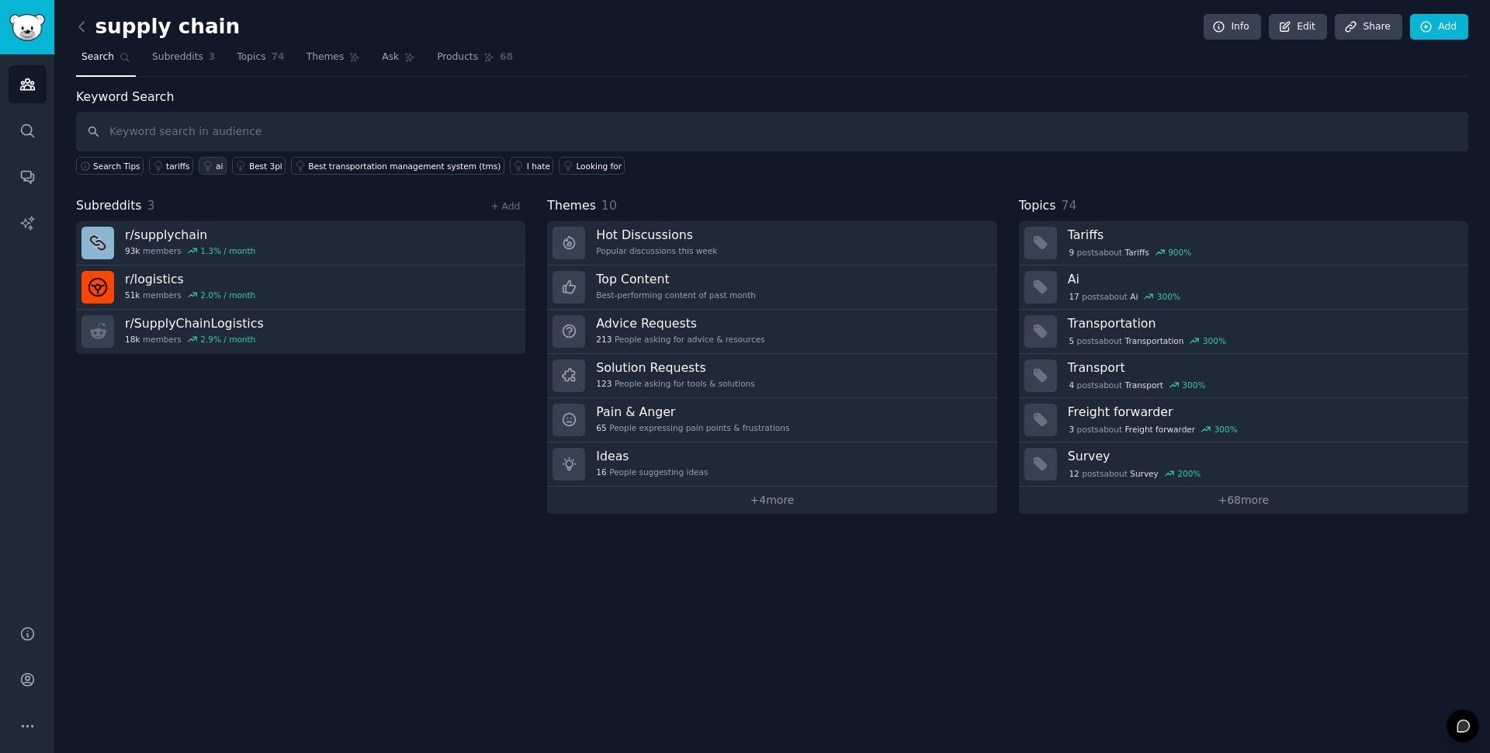
click at [213, 165] on link "ai" at bounding box center [213, 166] width 28 height 18
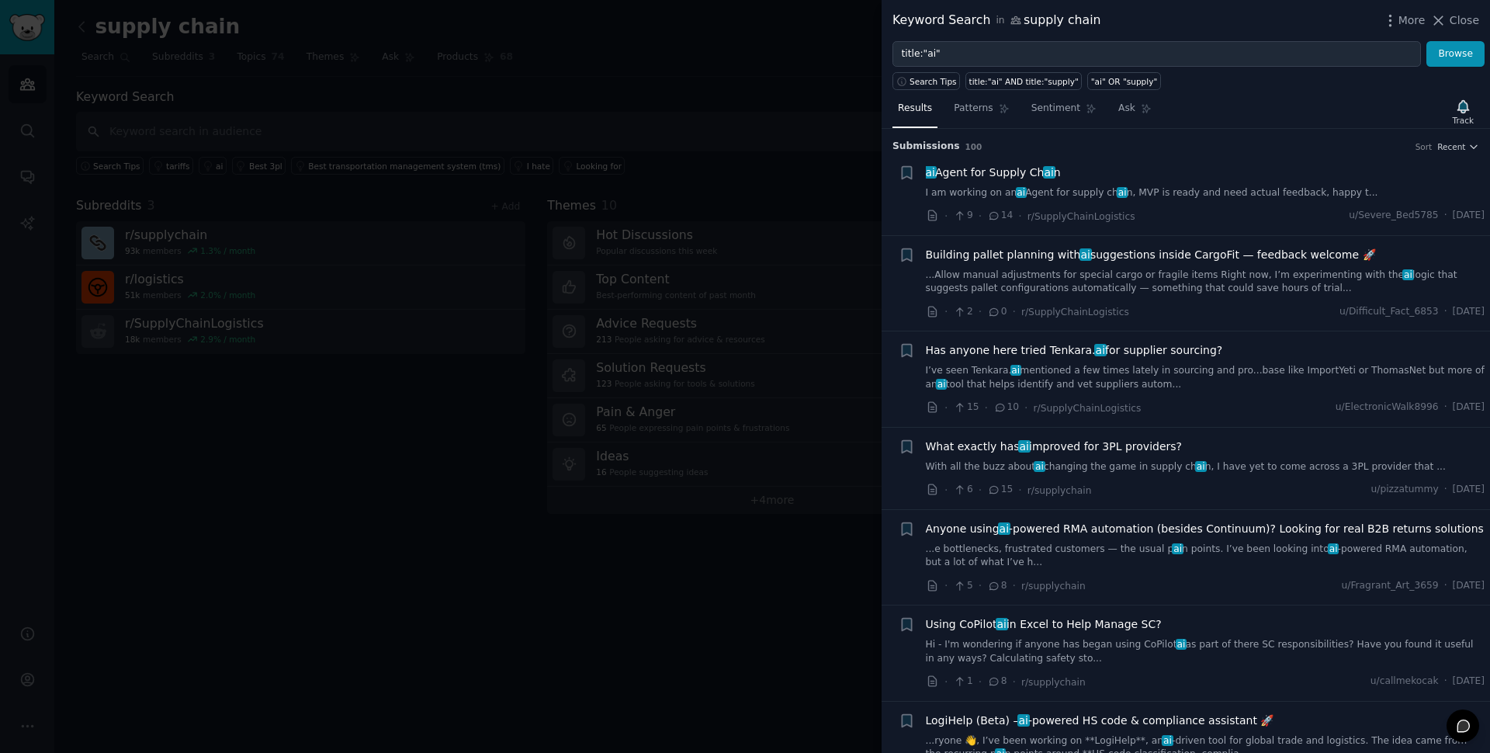
click at [826, 199] on div at bounding box center [745, 376] width 1490 height 753
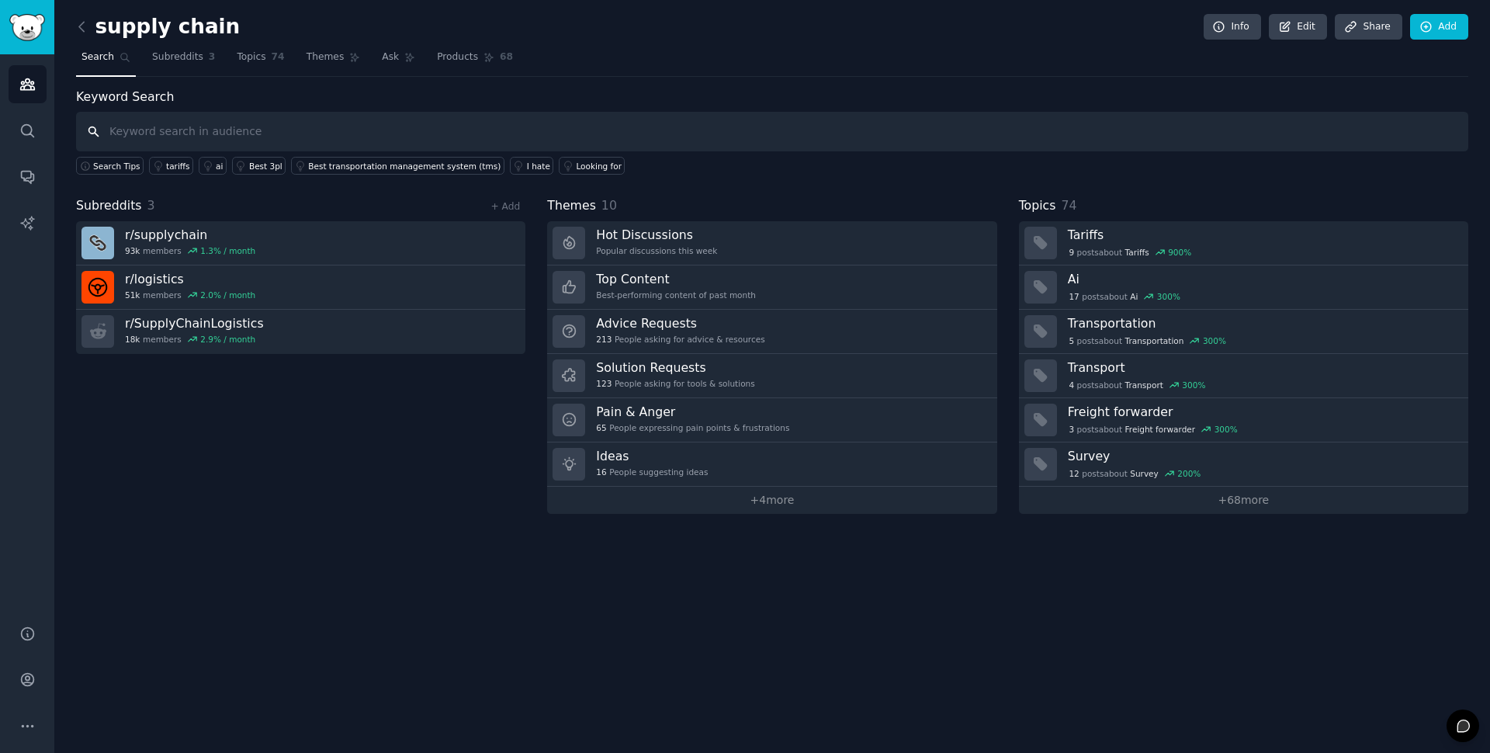
click at [315, 136] on input "text" at bounding box center [772, 132] width 1392 height 40
click at [81, 27] on icon at bounding box center [82, 27] width 16 height 16
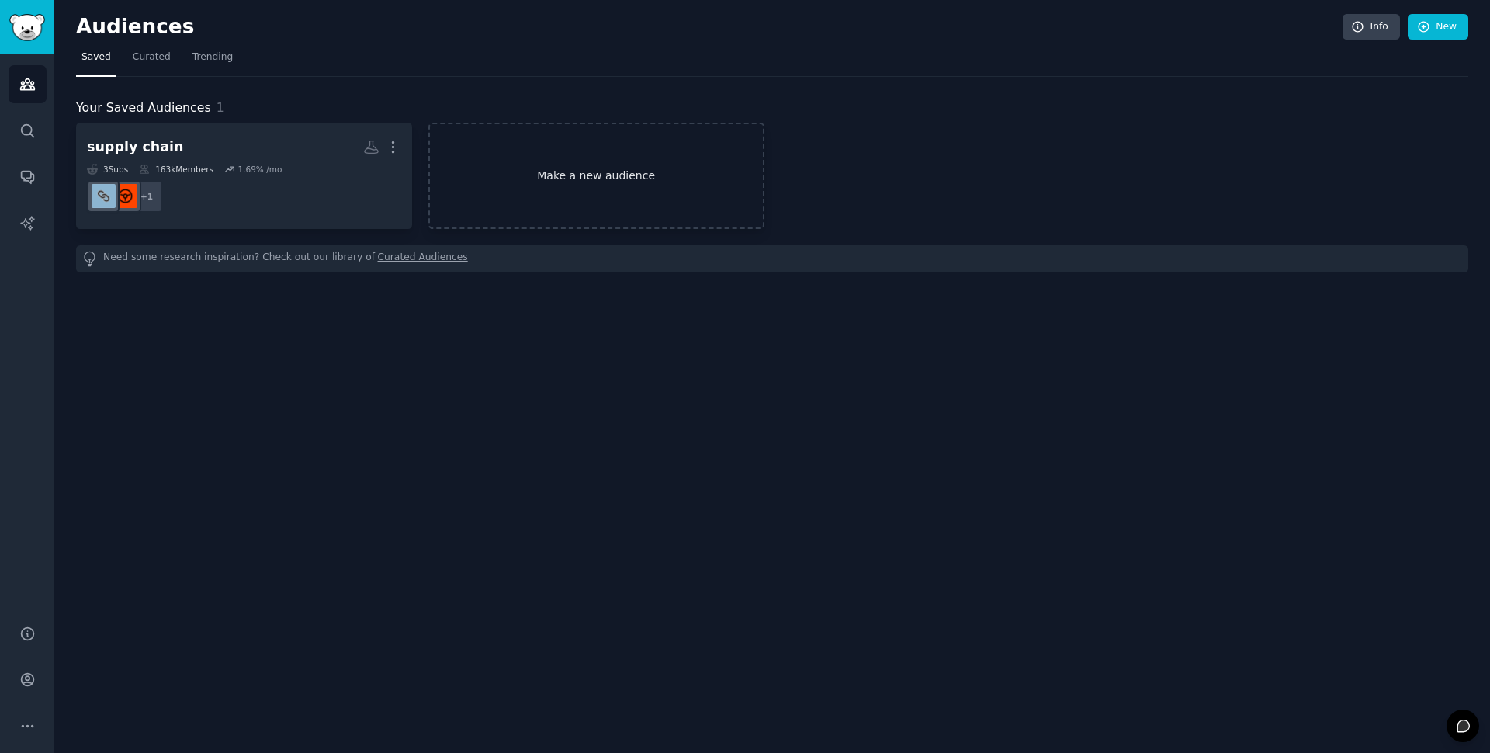
click at [518, 165] on link "Make a new audience" at bounding box center [596, 176] width 336 height 106
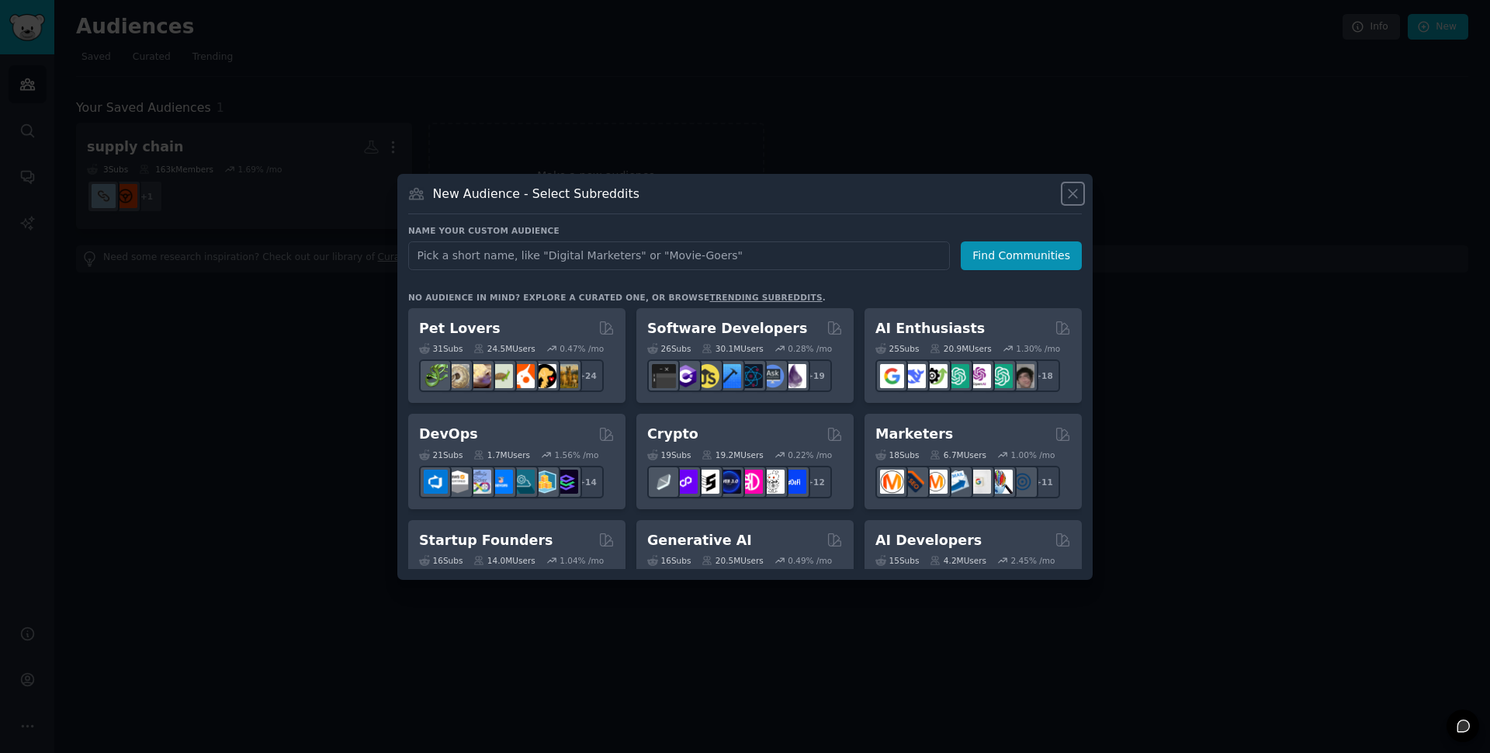
click at [1072, 197] on icon at bounding box center [1073, 193] width 16 height 16
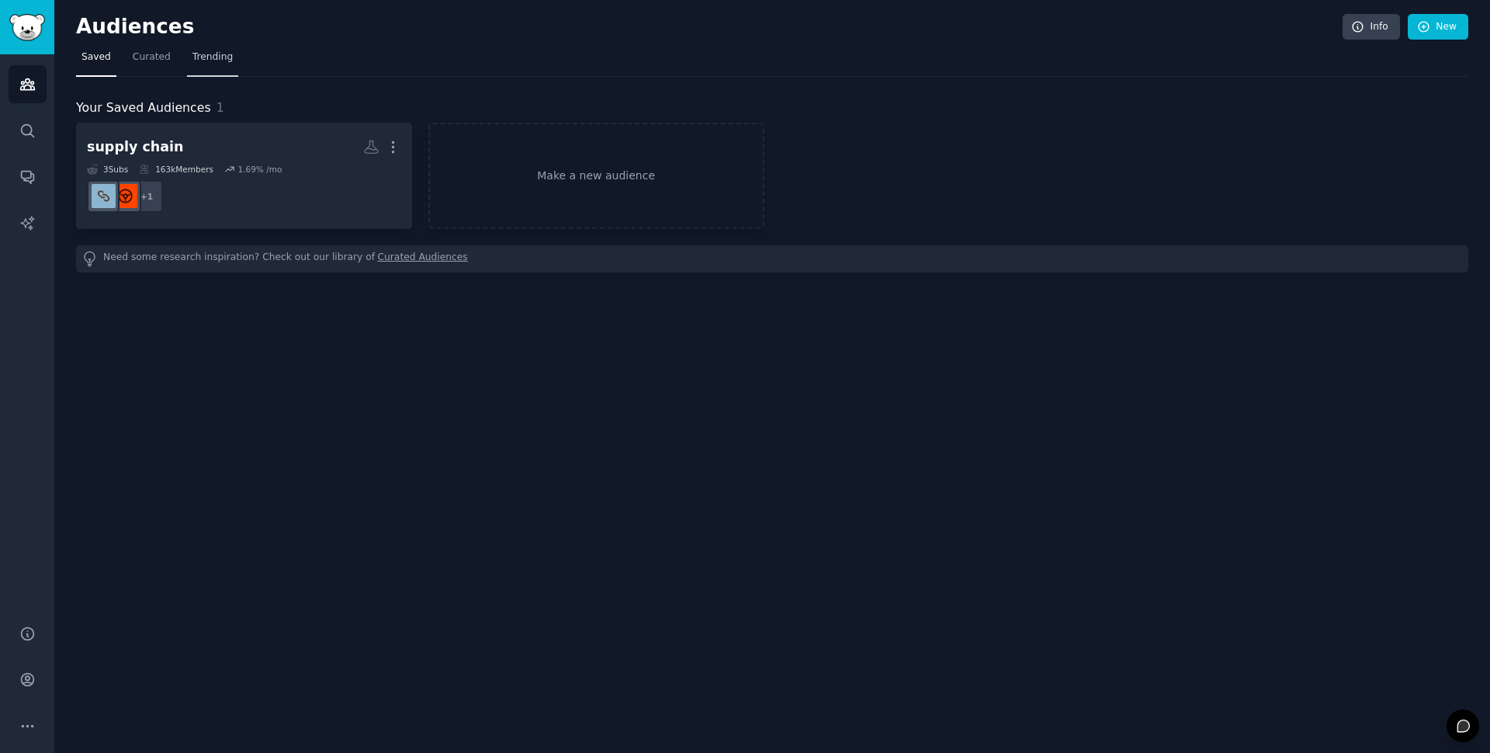
click at [209, 60] on span "Trending" at bounding box center [212, 57] width 40 height 14
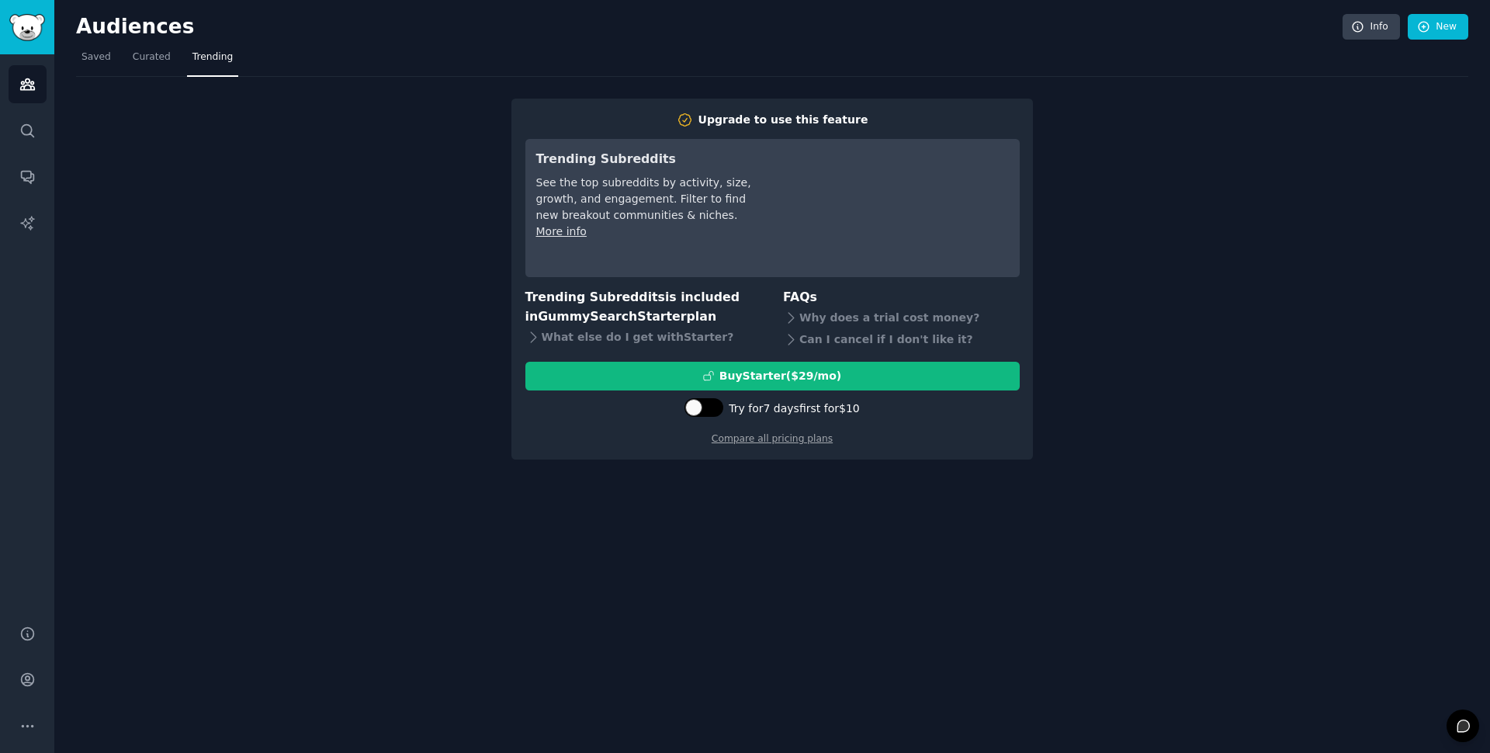
click at [706, 412] on div at bounding box center [703, 407] width 39 height 19
checkbox input "true"
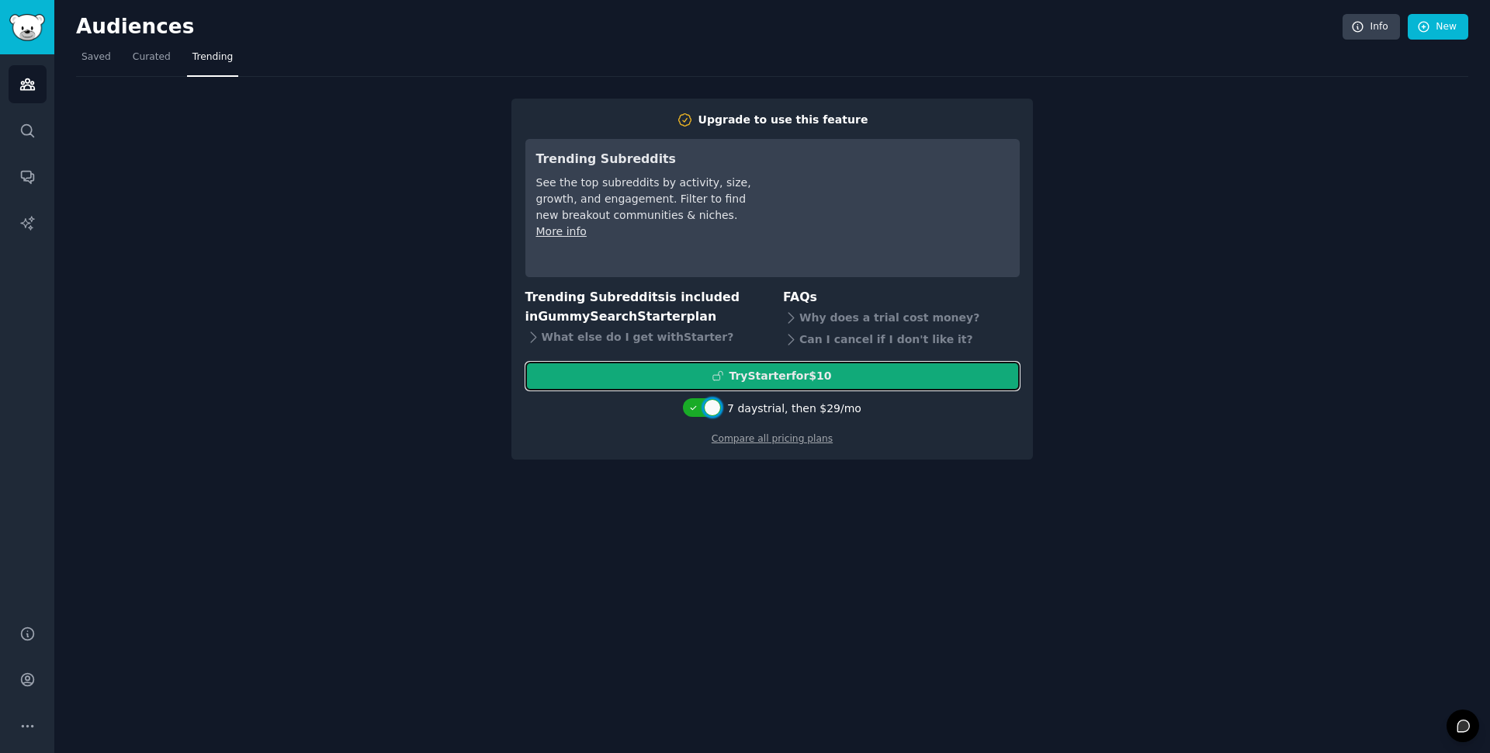
click at [771, 378] on div "Try Starter for $10" at bounding box center [780, 376] width 102 height 16
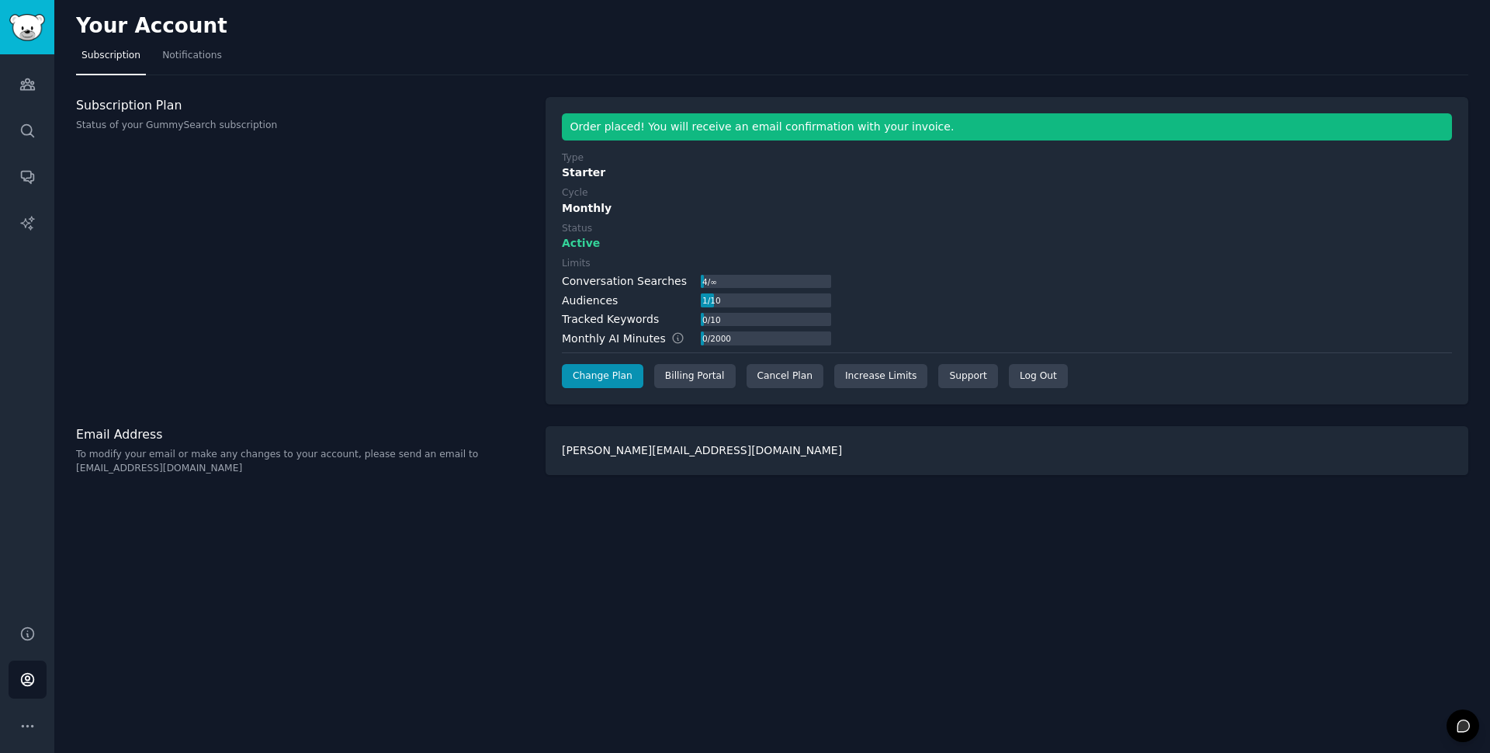
click at [275, 220] on div "Subscription Plan Status of your GummySearch subscription" at bounding box center [302, 251] width 453 height 308
click at [26, 25] on img "Sidebar" at bounding box center [27, 27] width 36 height 27
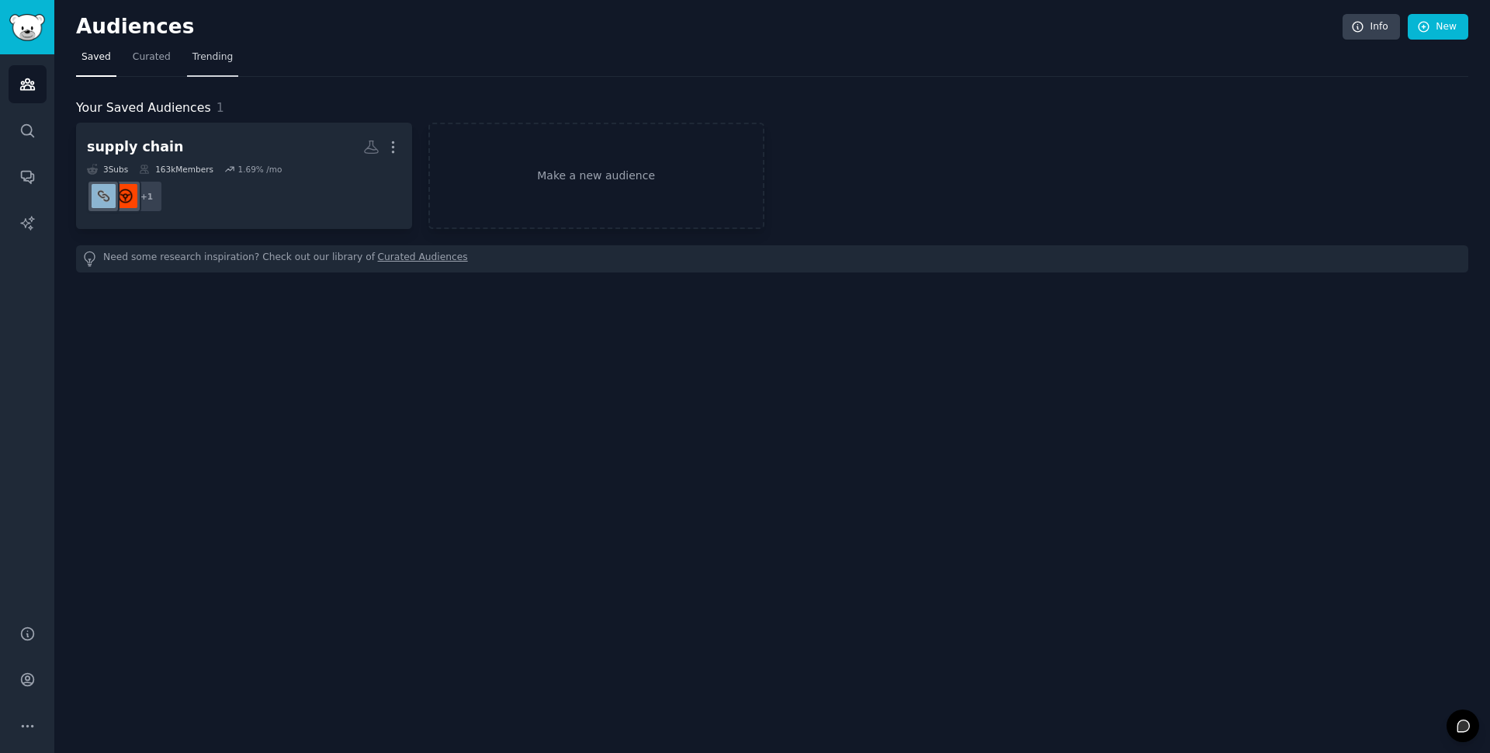
click at [210, 68] on link "Trending" at bounding box center [212, 61] width 51 height 32
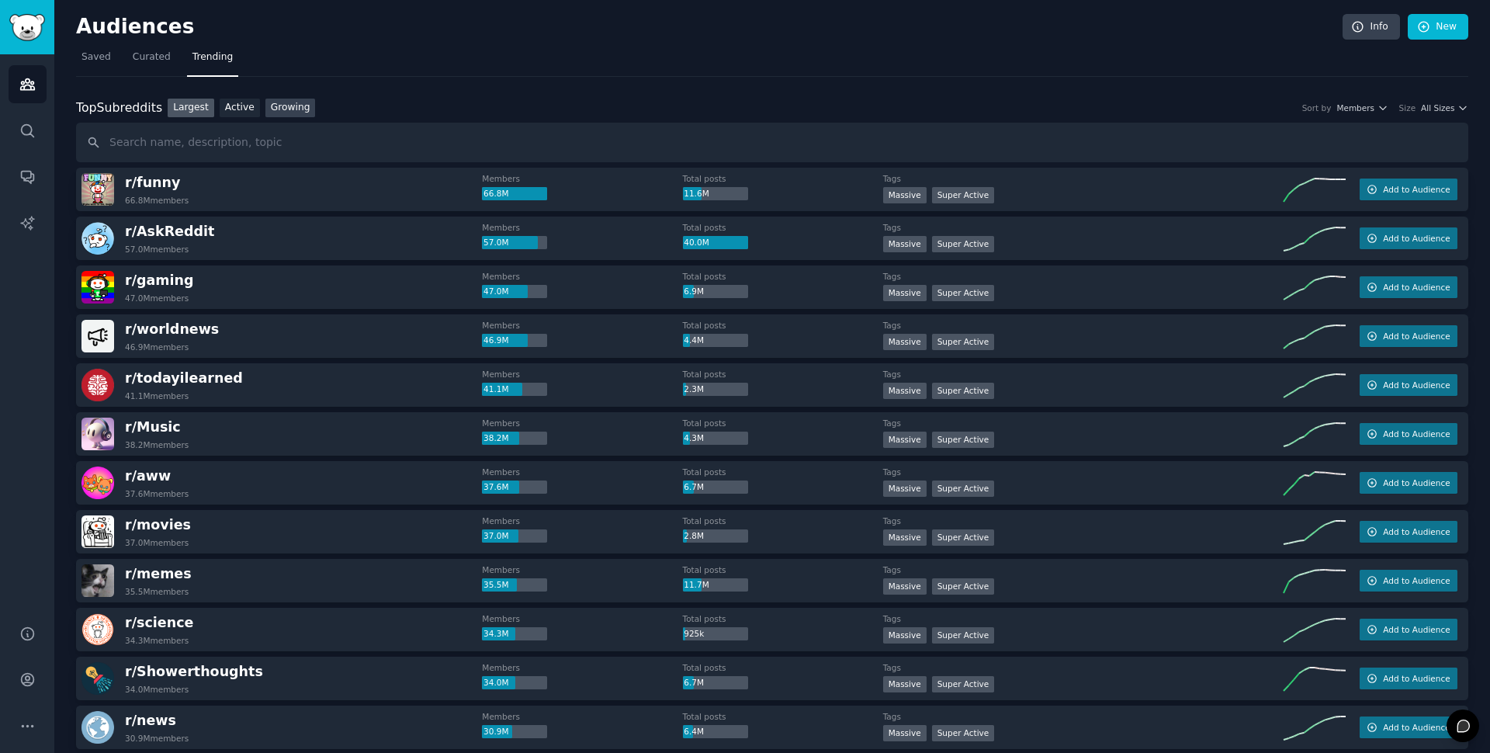
click at [288, 104] on link "Growing" at bounding box center [290, 108] width 50 height 19
